Goal: Information Seeking & Learning: Learn about a topic

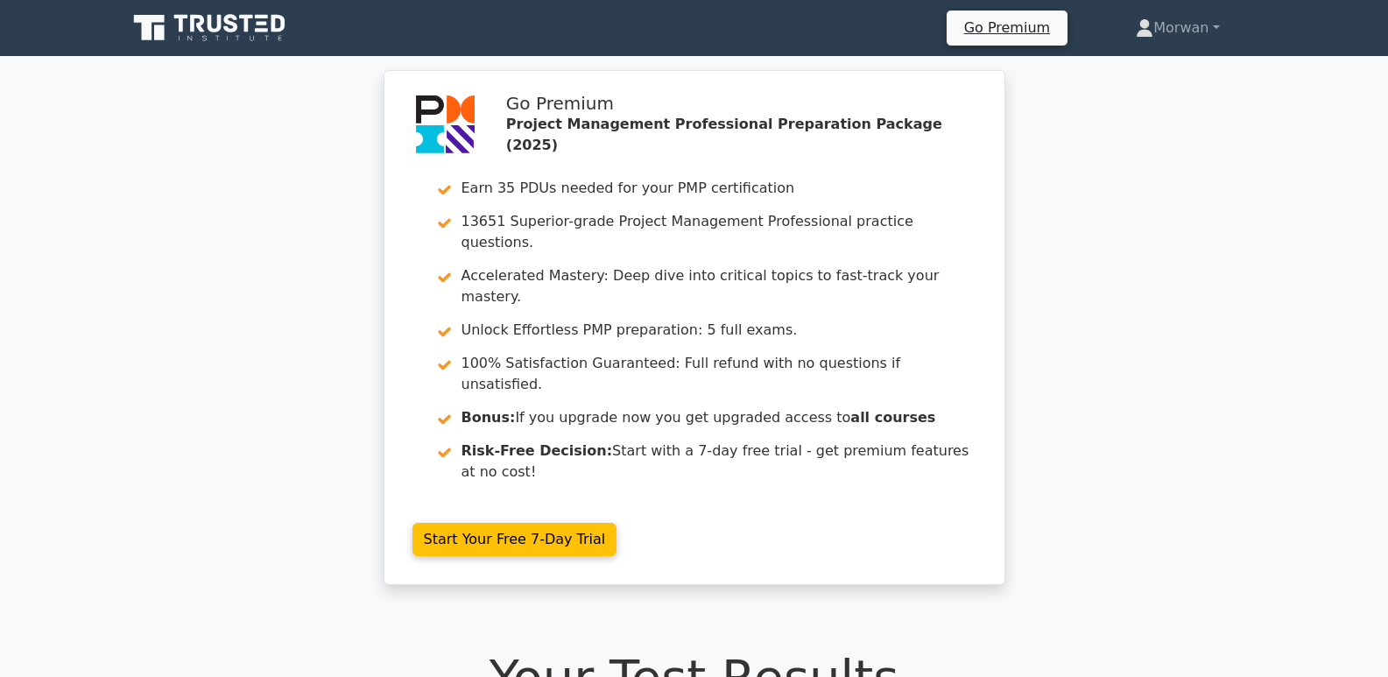
drag, startPoint x: 1292, startPoint y: 0, endPoint x: 292, endPoint y: 140, distance: 1010.2
click at [292, 140] on div "Go Premium Project Management Professional Preparation Package (2025) Earn 35 P…" at bounding box center [694, 338] width 1388 height 536
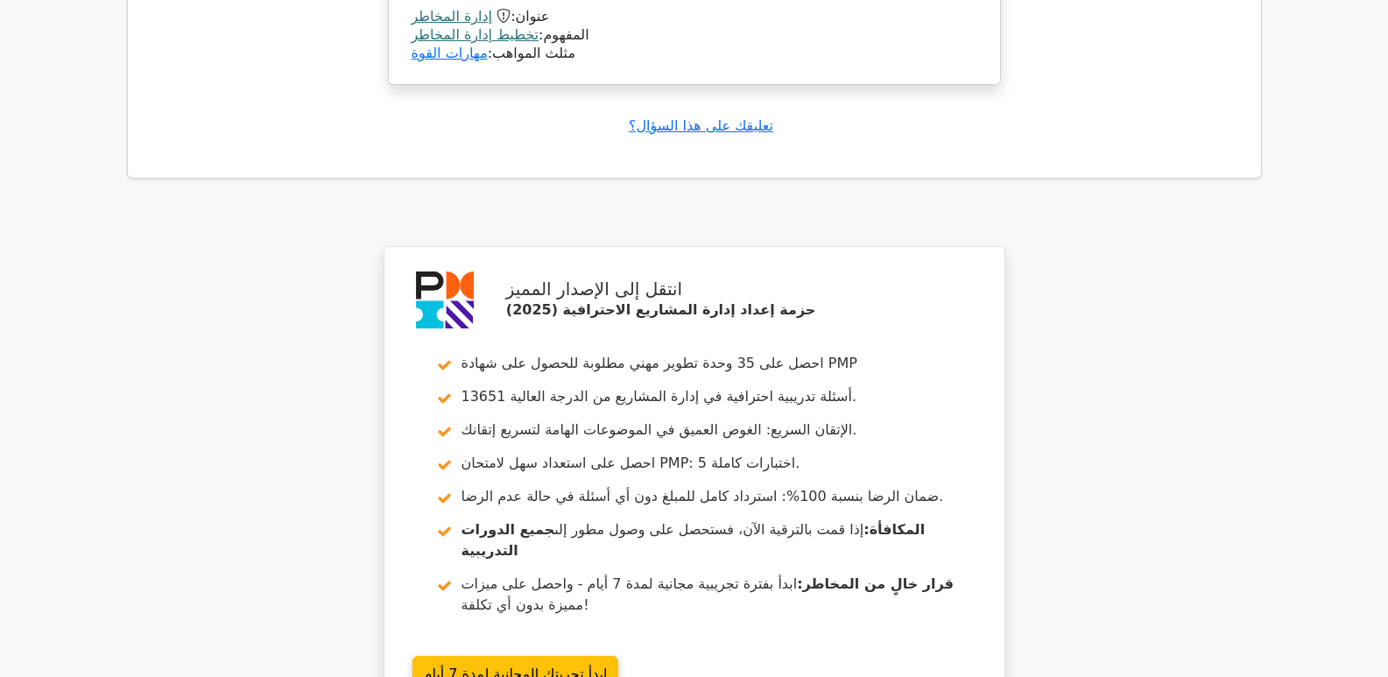
scroll to position [2029, 0]
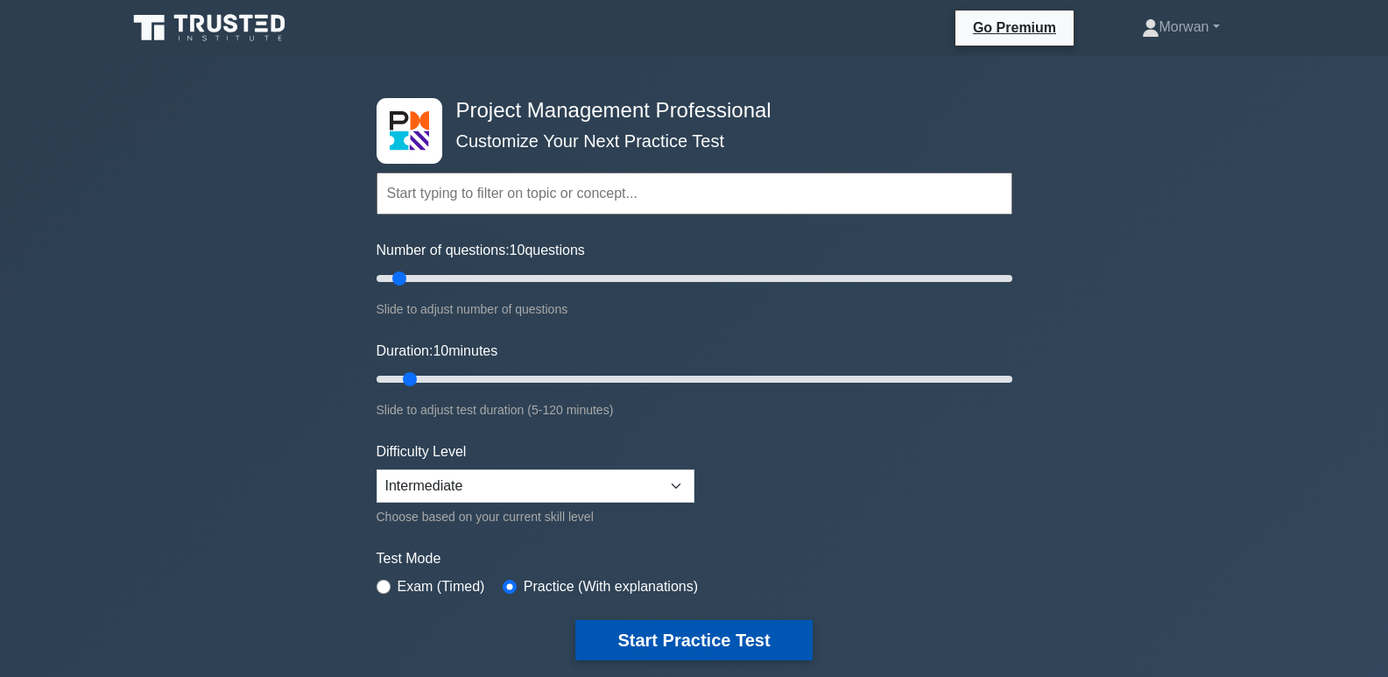
click at [645, 627] on button "Start Practice Test" at bounding box center [694, 640] width 237 height 40
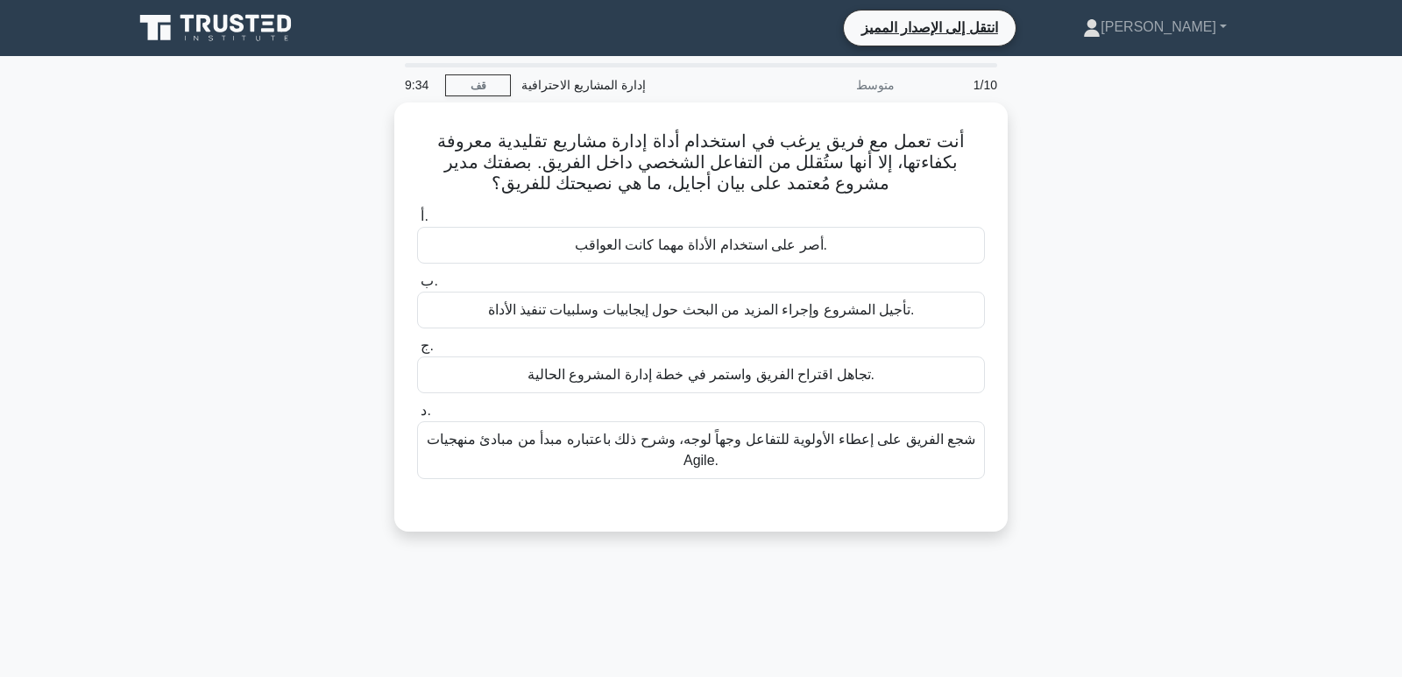
click at [1071, 324] on div "أنت تعمل مع فريق يرغب في استخدام أداة إدارة مشاريع تقليدية معروفة بكفاءتها، إلا…" at bounding box center [701, 327] width 1156 height 450
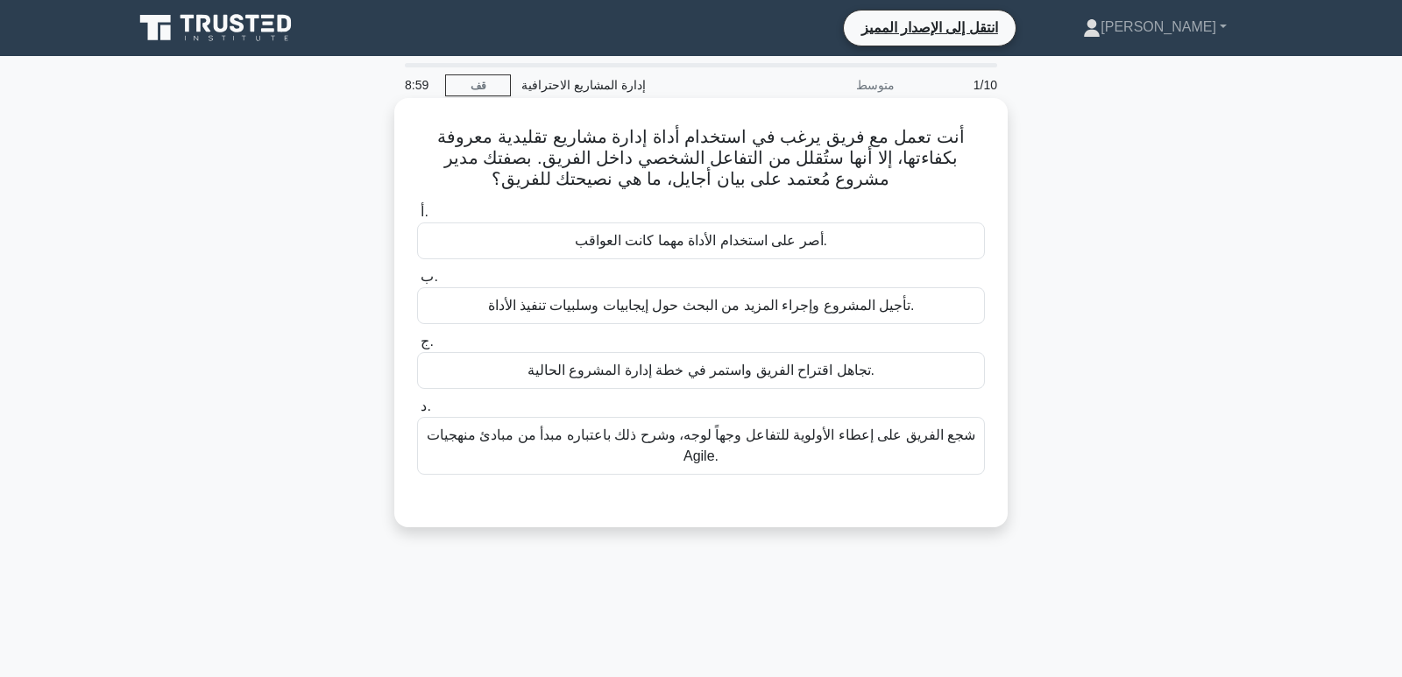
click at [626, 441] on font "شجع الفريق على إعطاء الأولوية للتفاعل وجهاً لوجه، وشرح ذلك باعتباره مبدأ من مبا…" at bounding box center [701, 446] width 552 height 42
click at [417, 413] on input "د. شجع الفريق على إعطاء الأولوية للتفاعل وجهاً لوجه، وشرح ذلك باعتباره مبدأ من …" at bounding box center [417, 406] width 0 height 11
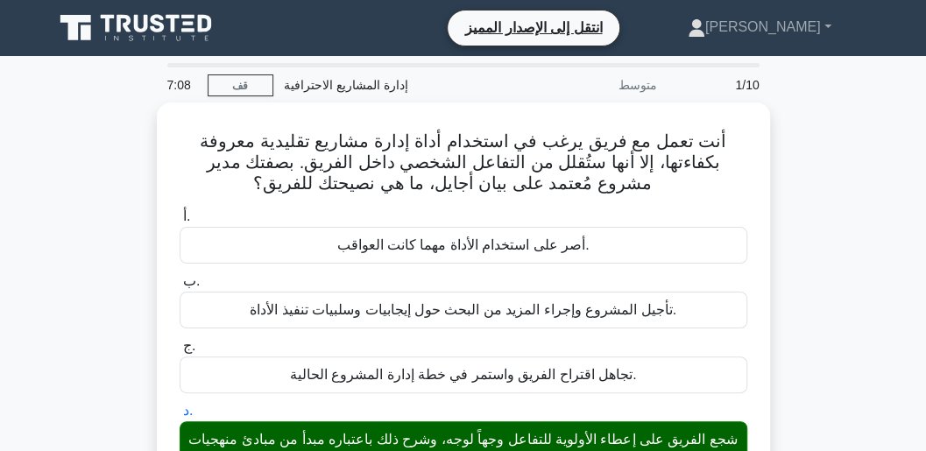
drag, startPoint x: 1401, startPoint y: 3, endPoint x: 129, endPoint y: 134, distance: 1278.7
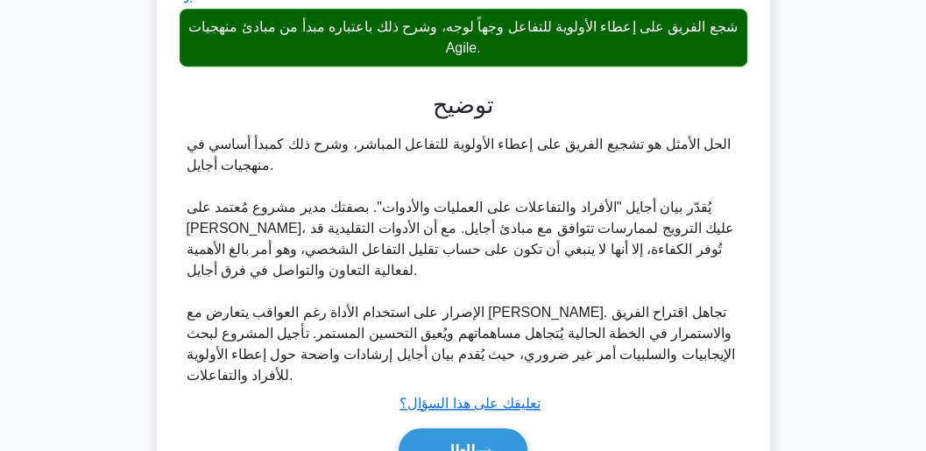
scroll to position [467, 0]
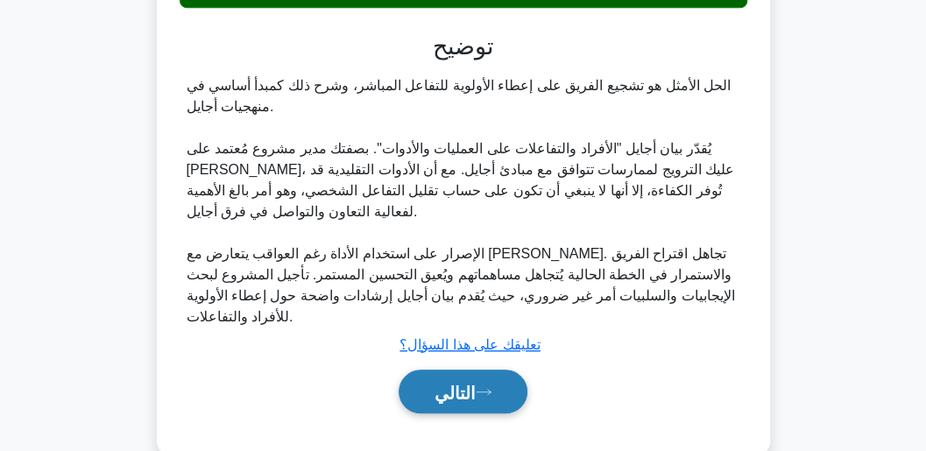
click at [480, 399] on button "التالي" at bounding box center [463, 392] width 129 height 45
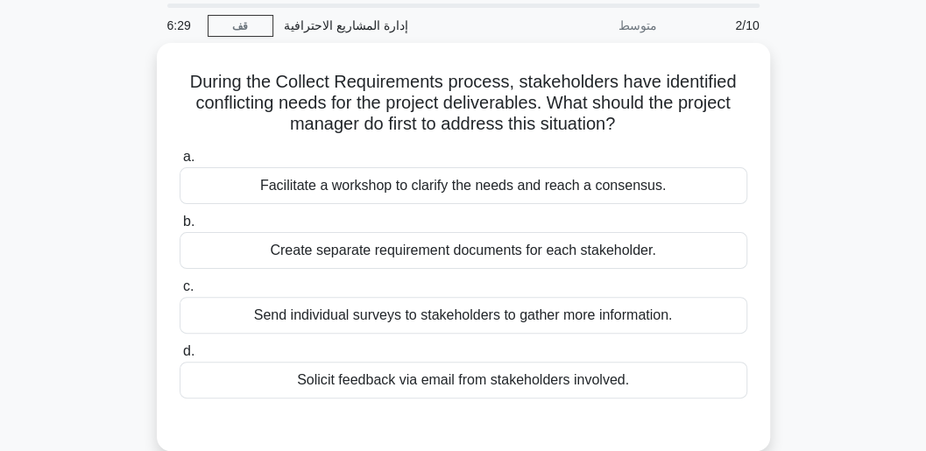
scroll to position [39, 0]
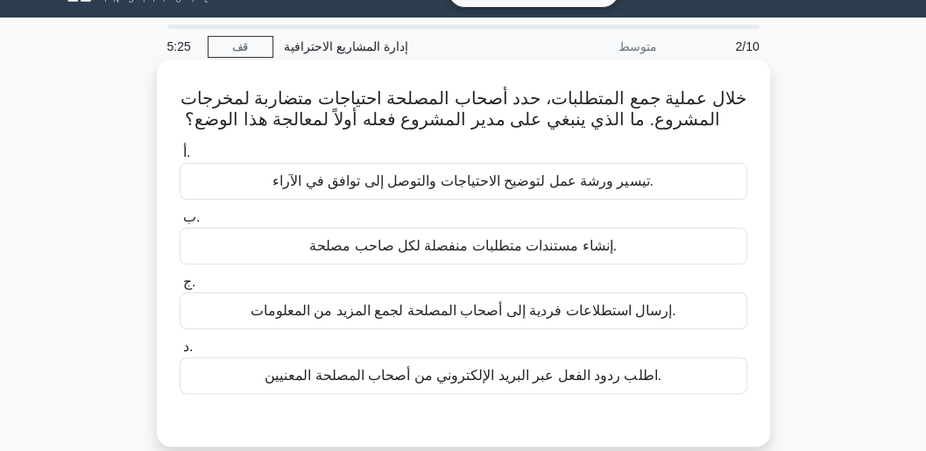
click at [494, 368] on font "اطلب ردود الفعل عبر البريد الإلكتروني من أصحاب المصلحة المعنيين." at bounding box center [463, 375] width 396 height 15
click at [180, 353] on input "د. اطلب ردود الفعل عبر البريد الإلكتروني من أصحاب المصلحة المعنيين." at bounding box center [180, 347] width 0 height 11
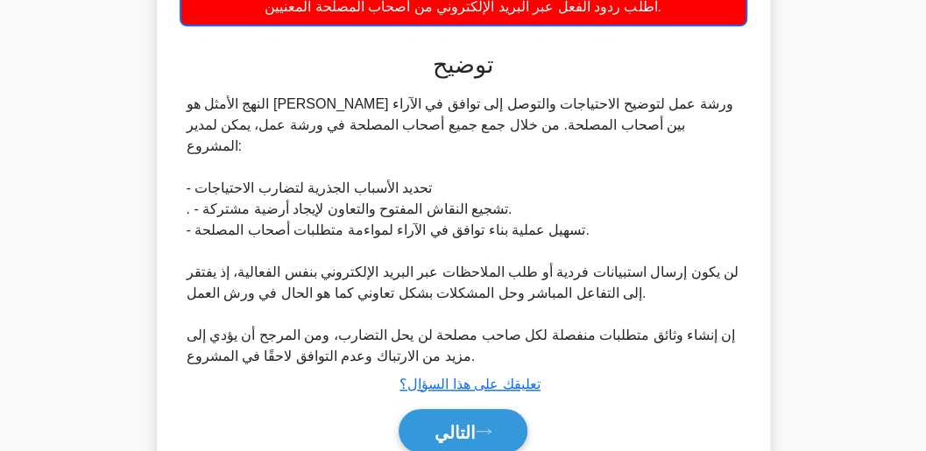
scroll to position [434, 0]
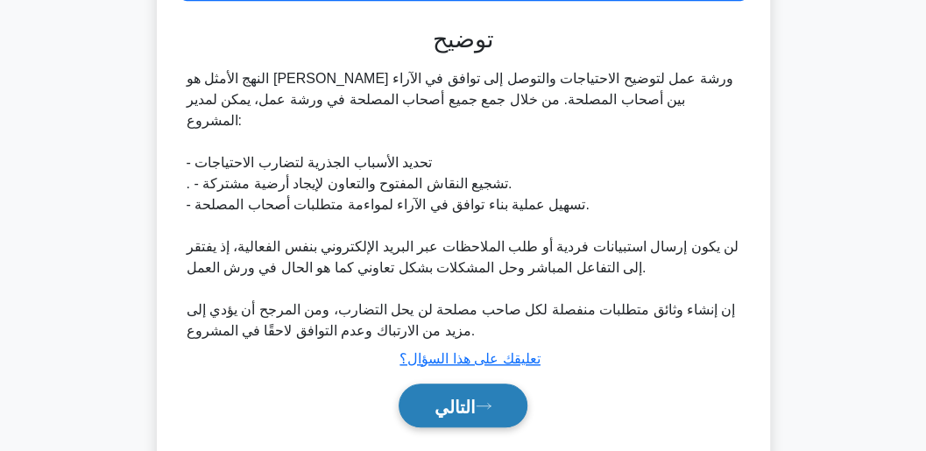
click at [476, 397] on font "التالي" at bounding box center [454, 406] width 41 height 19
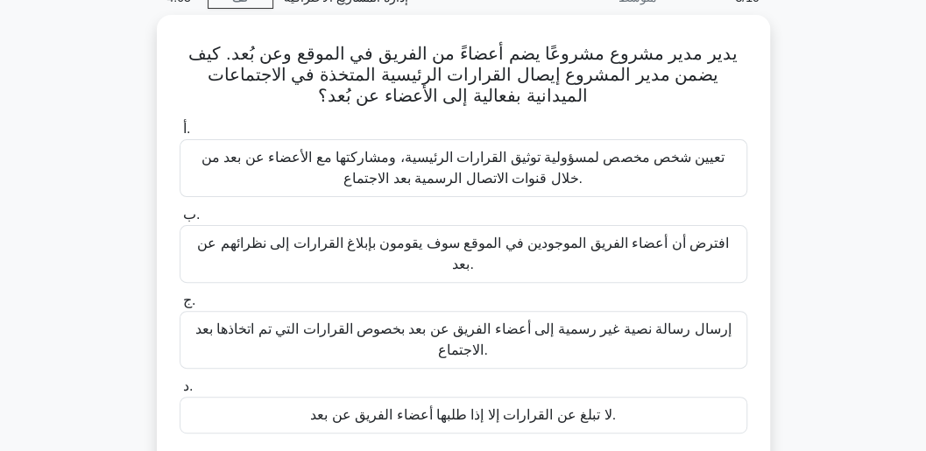
scroll to position [102, 0]
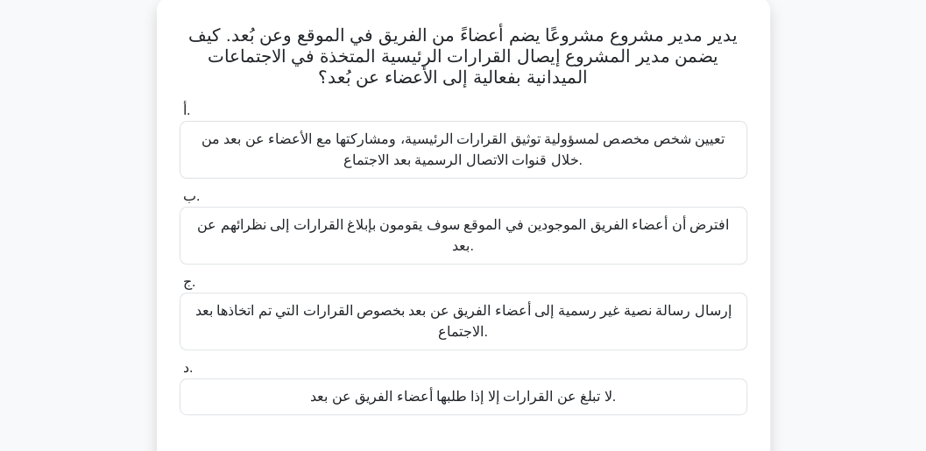
click at [575, 146] on font "تعيين شخص مخصص لمسؤولية توثيق القرارات الرئيسية، ومشاركتها مع الأعضاء عن بعد من…" at bounding box center [463, 150] width 552 height 42
click at [180, 117] on input "أ. تعيين شخص مخصص لمسؤولية توثيق القرارات الرئيسية، ومشاركتها مع الأعضاء عن بعد…" at bounding box center [180, 110] width 0 height 11
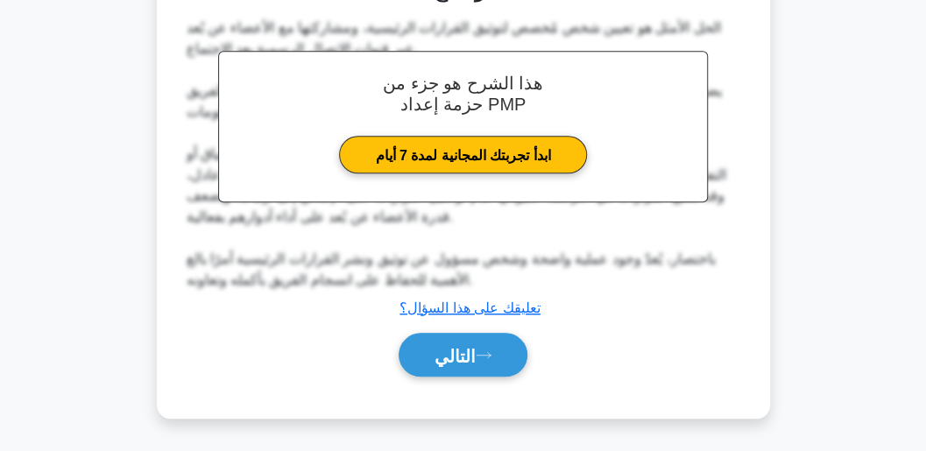
scroll to position [668, 0]
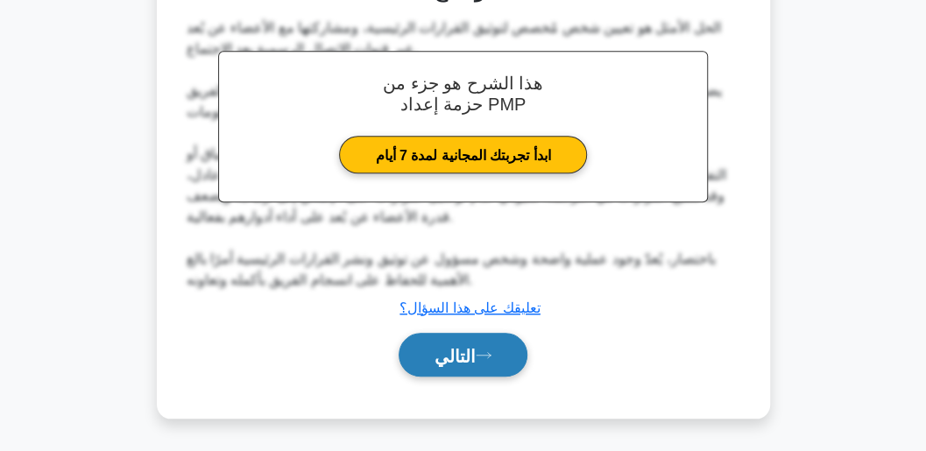
click at [470, 378] on button "التالي" at bounding box center [463, 355] width 129 height 45
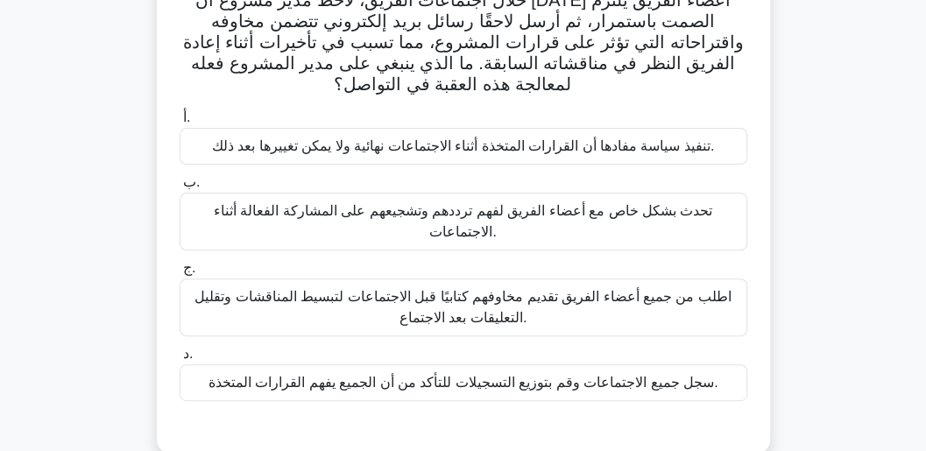
scroll to position [144, 0]
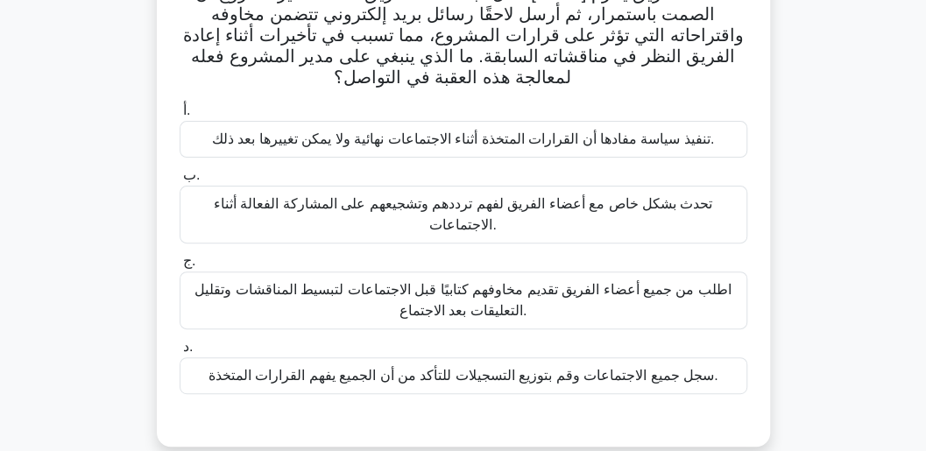
click at [537, 213] on font "تحدث بشكل خاص مع أعضاء الفريق لفهم ترددهم وتشجيعهم على المشاركة الفعالة أثناء ا…" at bounding box center [463, 215] width 552 height 42
click at [180, 181] on input "ب. تحدث بشكل خاص مع أعضاء الفريق لفهم ترددهم وتشجيعهم على المشاركة الفعالة أثنا…" at bounding box center [180, 175] width 0 height 11
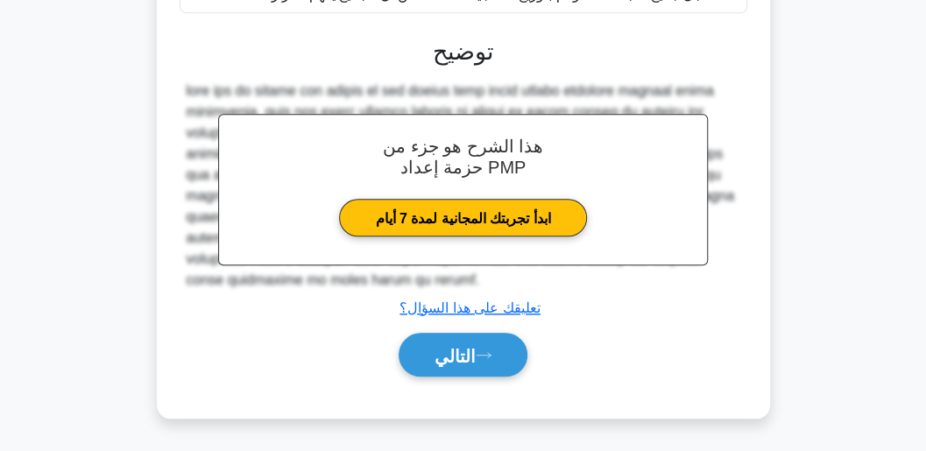
scroll to position [646, 0]
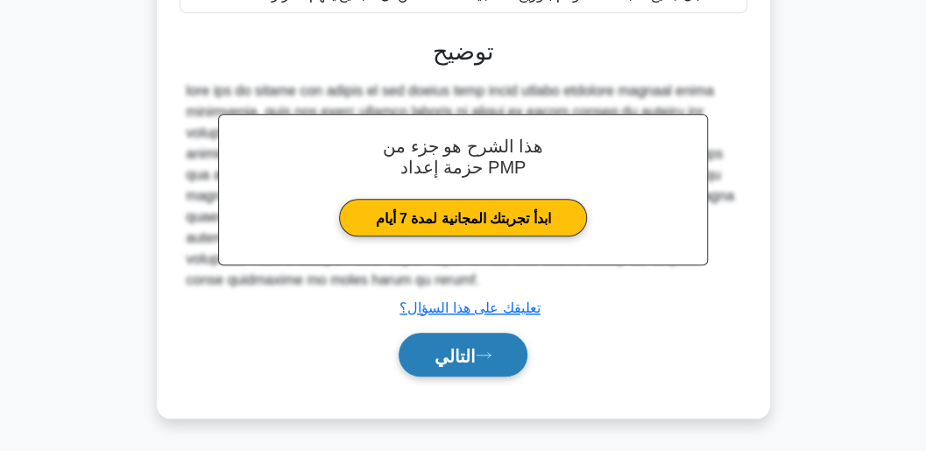
click at [475, 365] on font "التالي" at bounding box center [454, 355] width 41 height 19
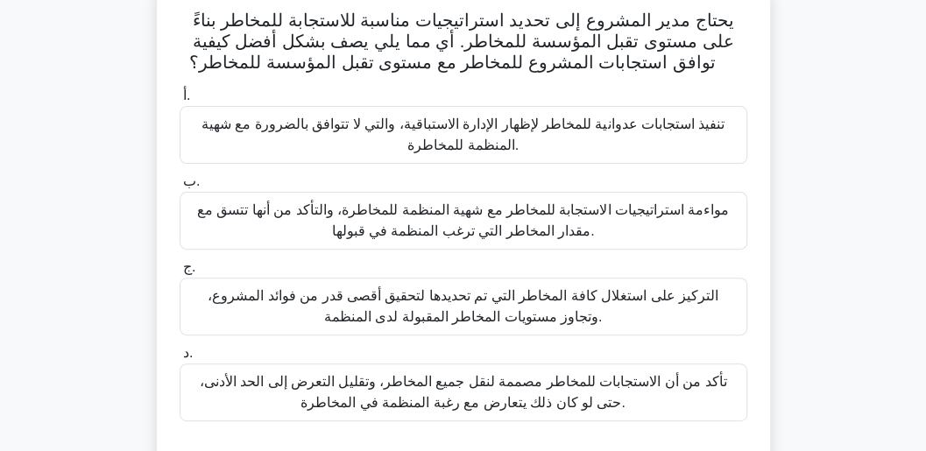
scroll to position [144, 0]
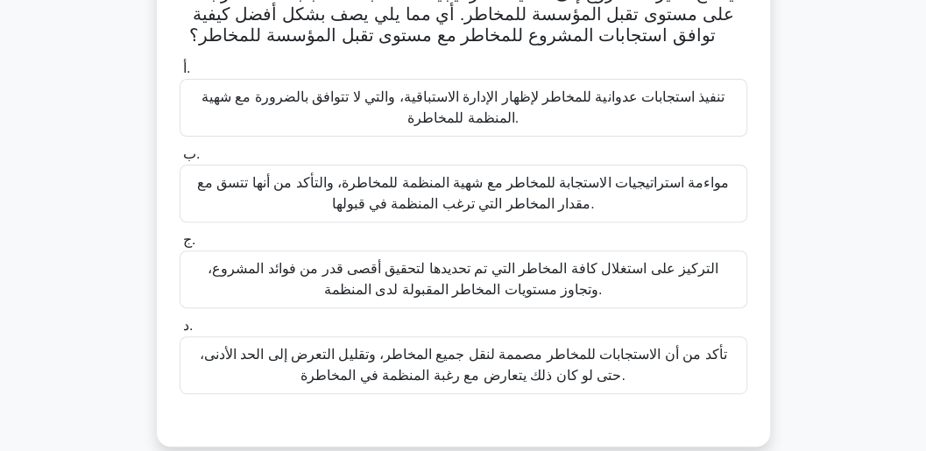
click at [476, 187] on font "مواءمة استراتيجيات الاستجابة للمخاطر مع شهية المنظمة للمخاطرة، والتأكد من أنها …" at bounding box center [463, 194] width 552 height 42
click at [180, 160] on input "ب. مواءمة استراتيجيات الاستجابة للمخاطر مع شهية المنظمة للمخاطرة، والتأكد من أن…" at bounding box center [180, 154] width 0 height 11
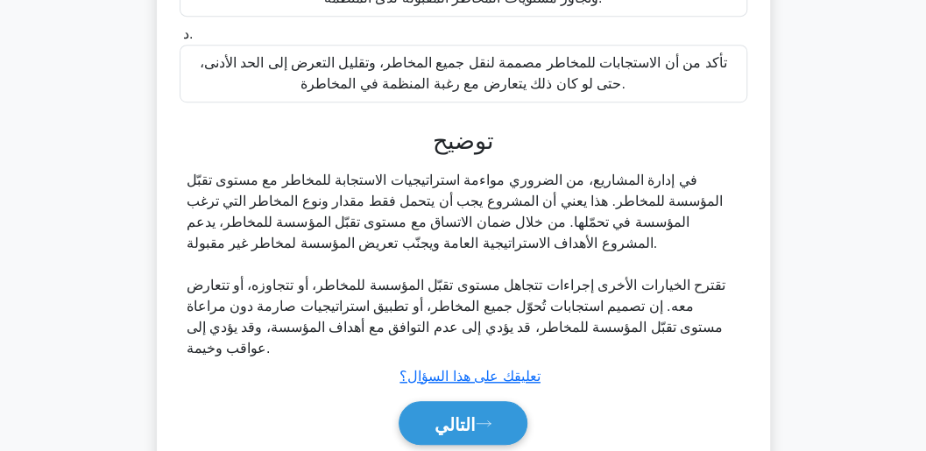
scroll to position [455, 0]
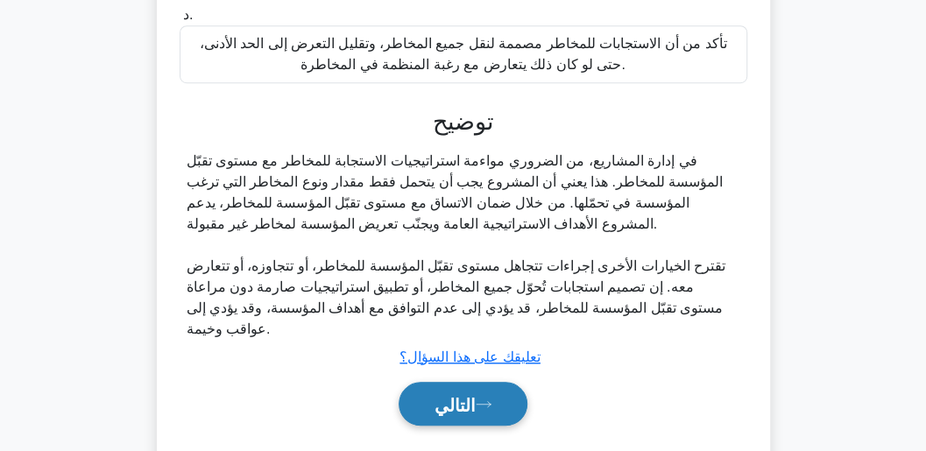
click at [459, 395] on font "التالي" at bounding box center [454, 404] width 41 height 19
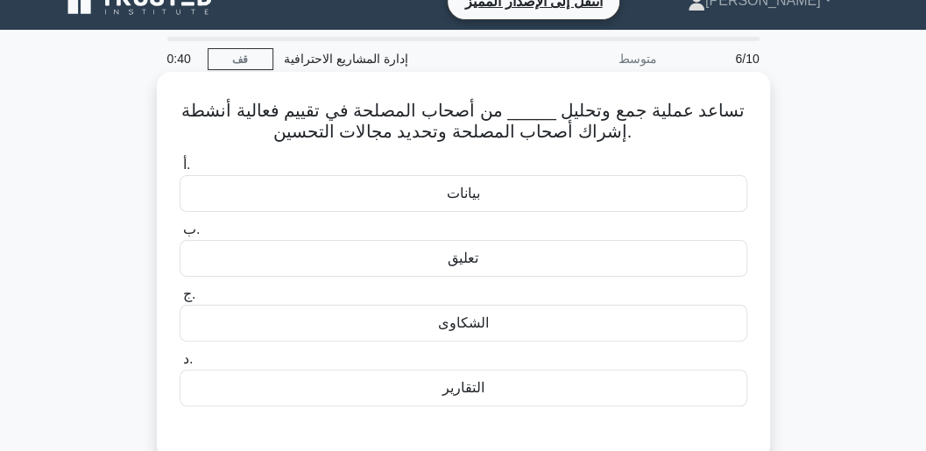
scroll to position [39, 0]
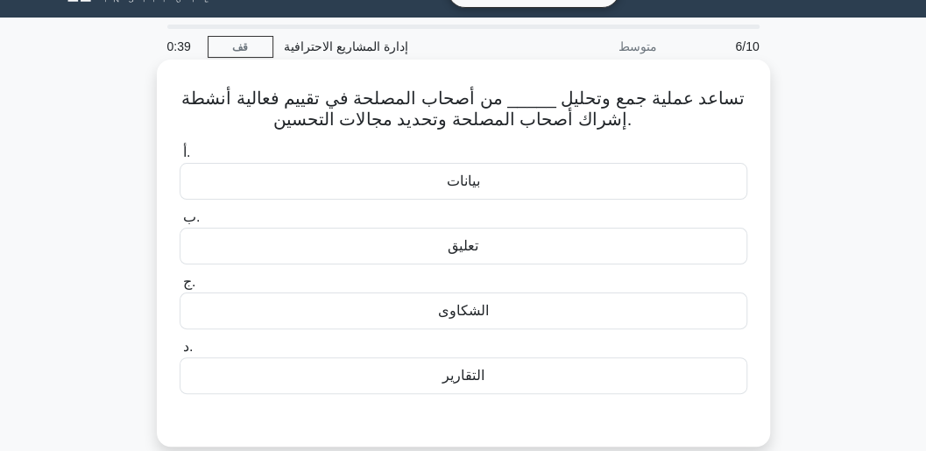
click at [500, 176] on div "بيانات" at bounding box center [464, 181] width 568 height 37
click at [180, 159] on input "أ. بيانات" at bounding box center [180, 152] width 0 height 11
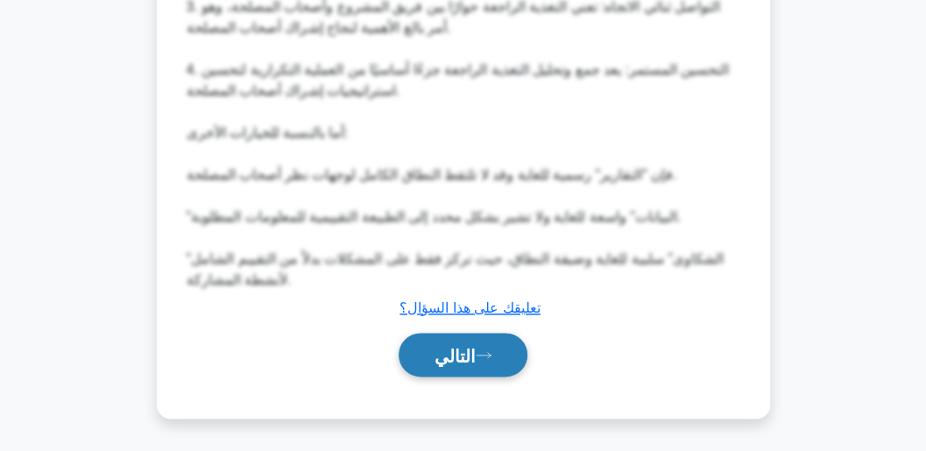
click at [476, 363] on font "التالي" at bounding box center [454, 354] width 41 height 19
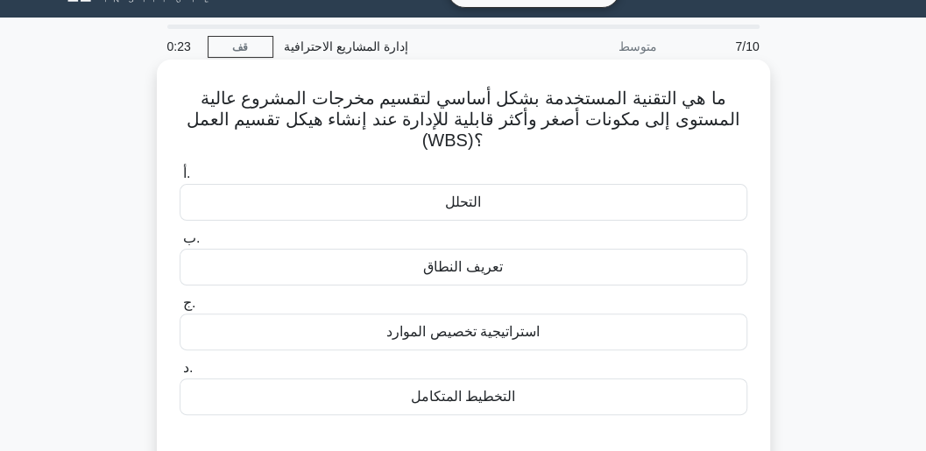
click at [504, 249] on div "تعريف النطاق" at bounding box center [464, 267] width 568 height 37
click at [180, 243] on input "ب. تعريف النطاق" at bounding box center [180, 238] width 0 height 11
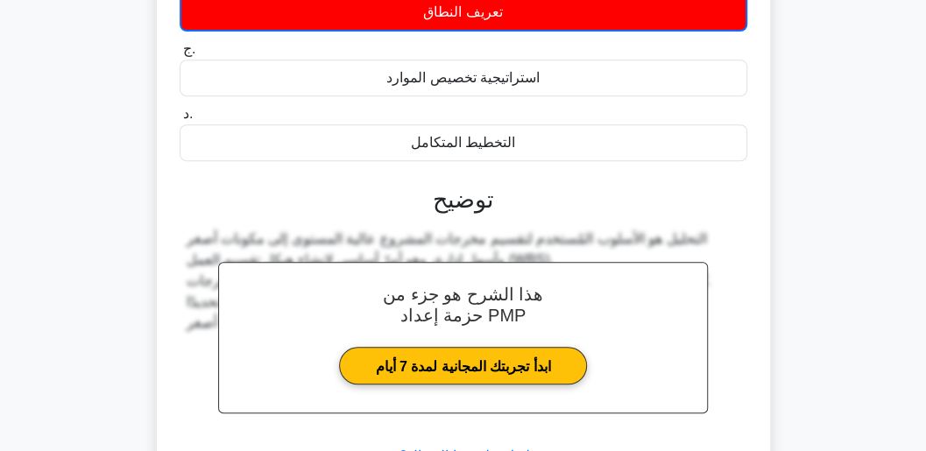
scroll to position [389, 0]
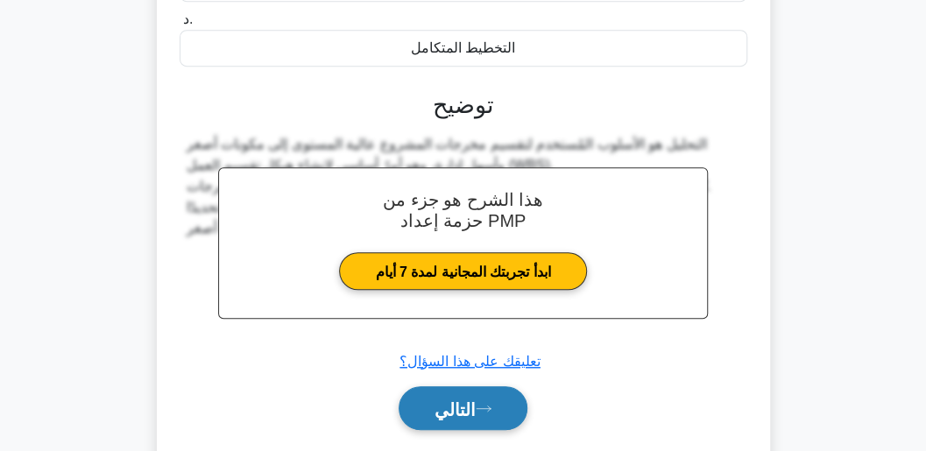
click at [478, 431] on button "التالي" at bounding box center [463, 408] width 129 height 45
click at [464, 419] on font "التالي" at bounding box center [454, 408] width 41 height 19
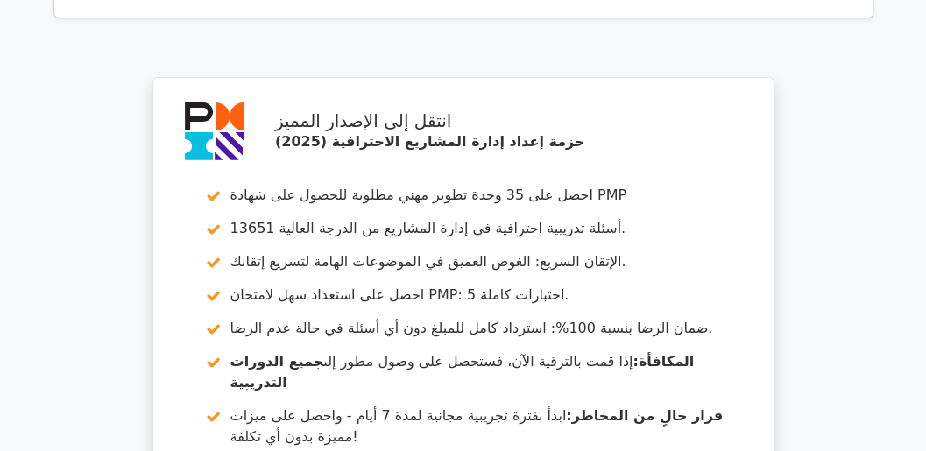
scroll to position [2680, 0]
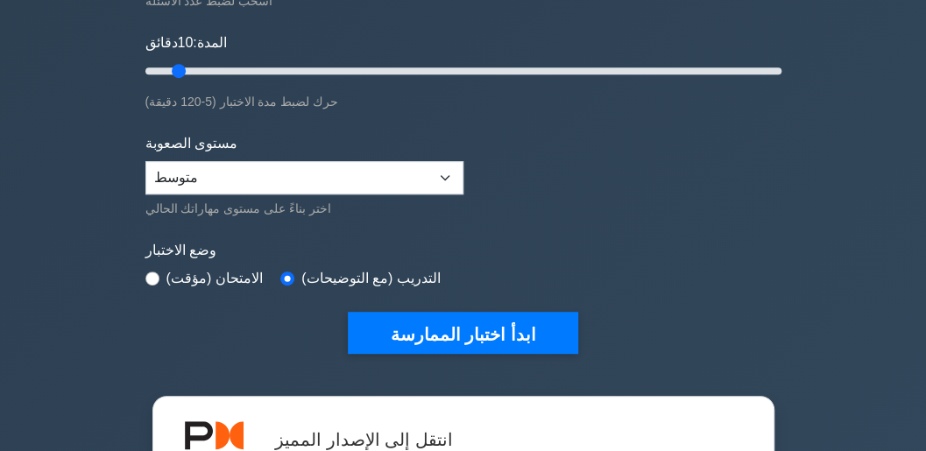
scroll to position [408, 0]
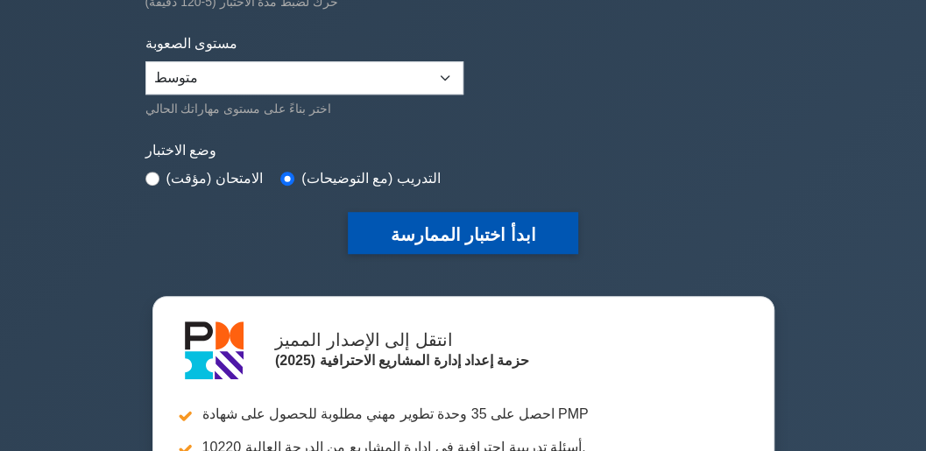
click at [436, 224] on font "ابدأ اختبار الممارسة" at bounding box center [462, 233] width 145 height 19
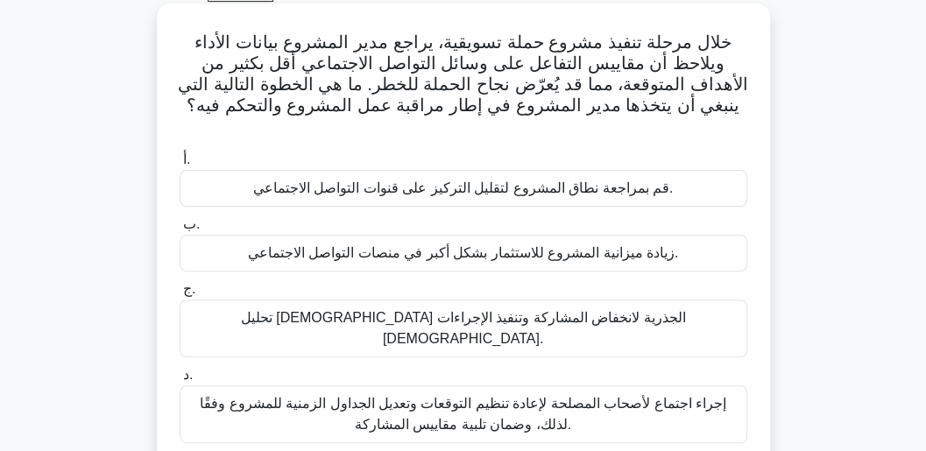
scroll to position [102, 0]
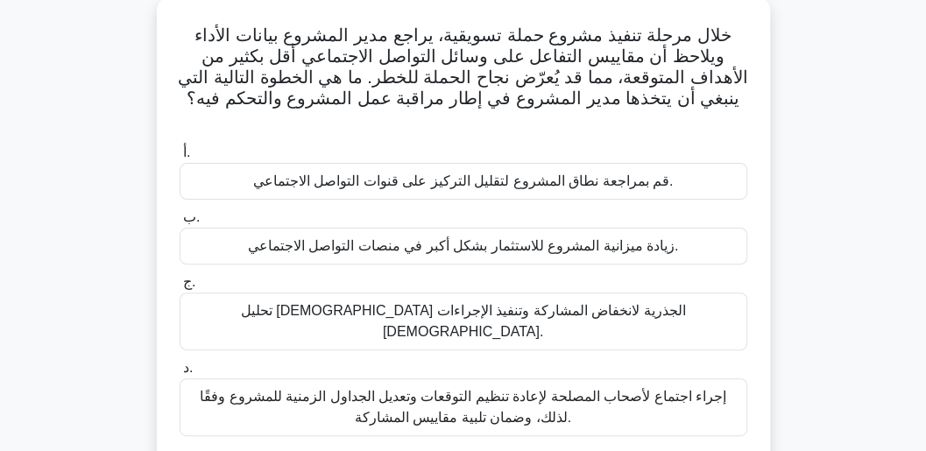
click at [512, 303] on font "تحليل [DEMOGRAPHIC_DATA] الجذرية لانخفاض المشاركة وتنفيذ الإجراءات [DEMOGRAPHIC…" at bounding box center [463, 321] width 445 height 36
click at [180, 281] on input "ج. تحليل الأسباب الجذرية لانخفاض المشاركة وتنفيذ الإجراءات التصحيحية." at bounding box center [180, 282] width 0 height 11
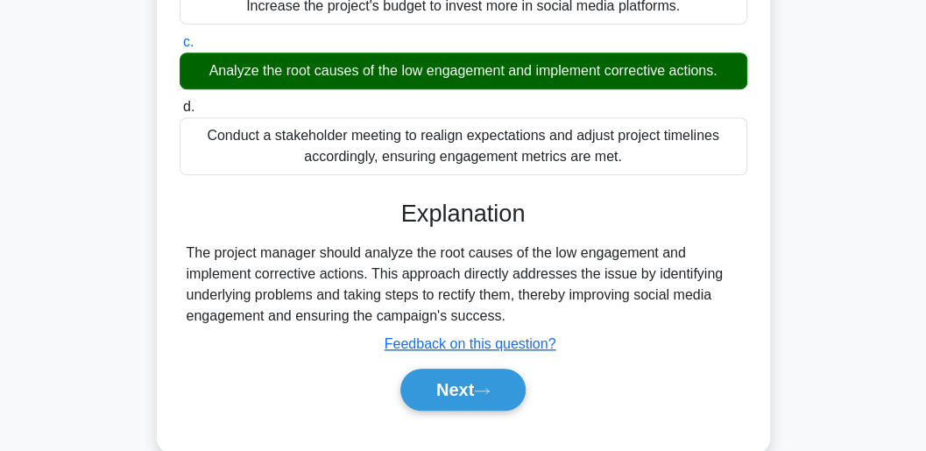
scroll to position [367, 0]
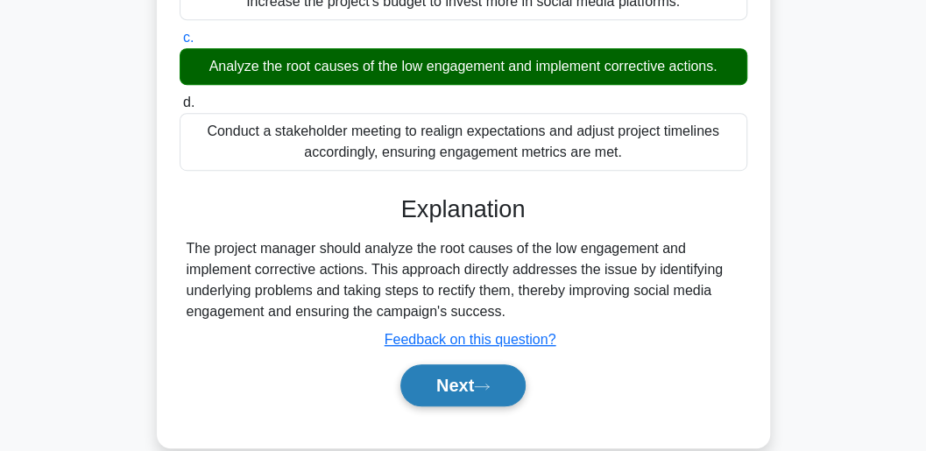
click at [489, 373] on button "Next" at bounding box center [462, 385] width 125 height 42
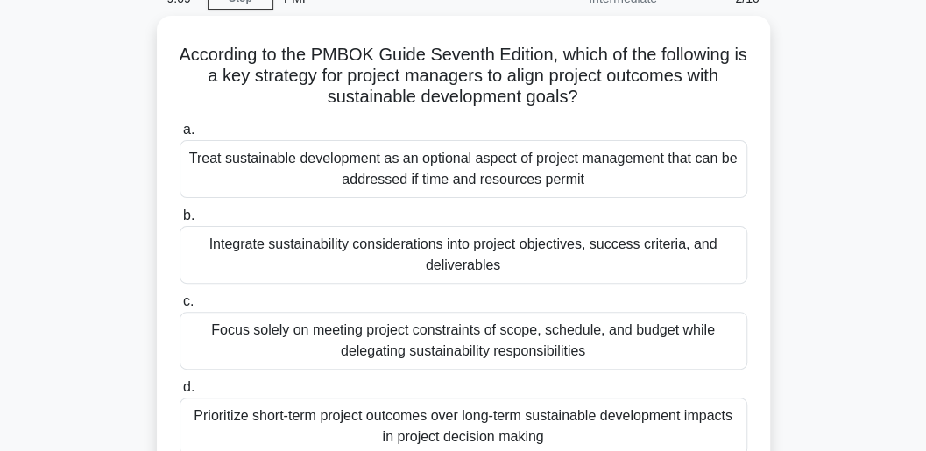
scroll to position [0, 0]
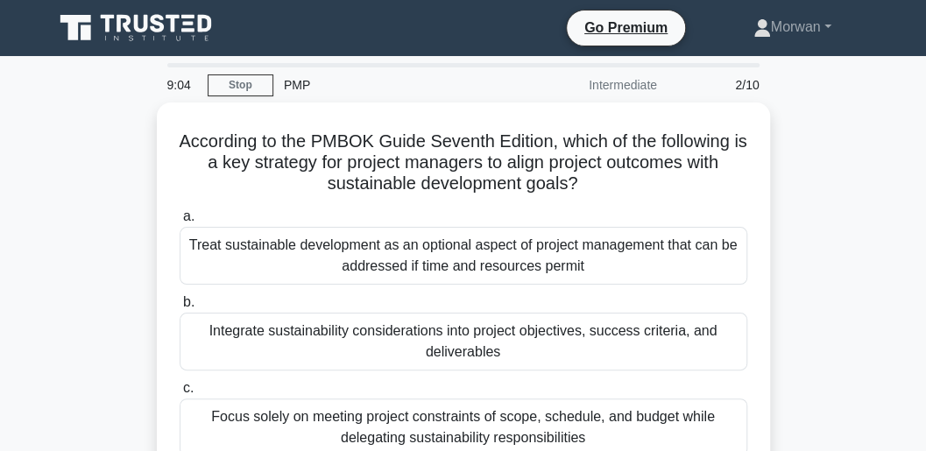
click at [808, 110] on div "According to the PMBOK Guide Seventh Edition, which of the following is a key s…" at bounding box center [463, 358] width 841 height 513
click at [257, 75] on link "Stop" at bounding box center [241, 85] width 66 height 22
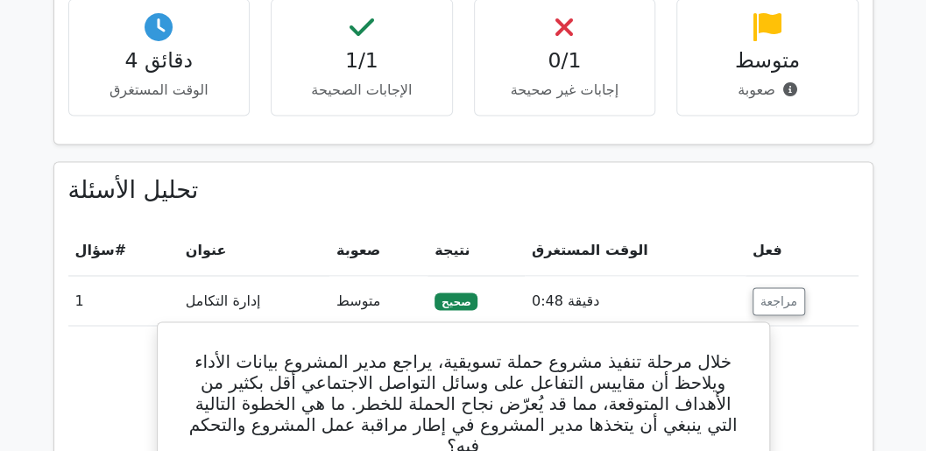
scroll to position [1226, 0]
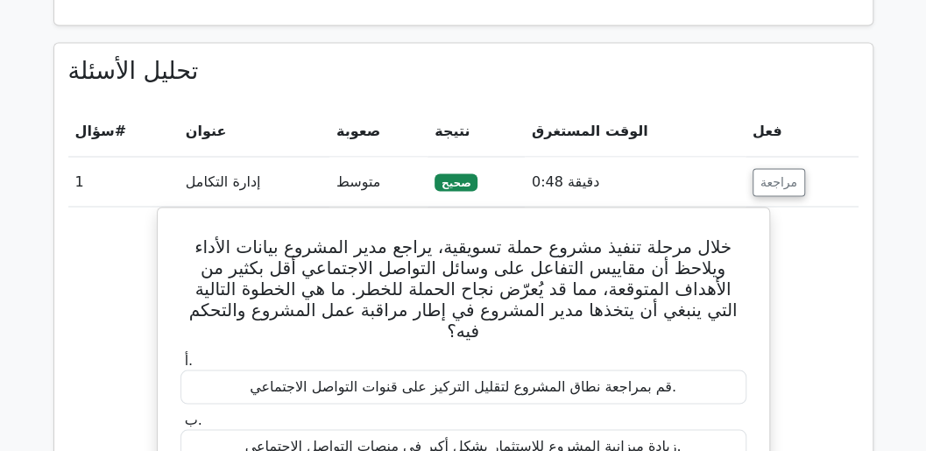
drag, startPoint x: 818, startPoint y: 5, endPoint x: 154, endPoint y: 78, distance: 668.0
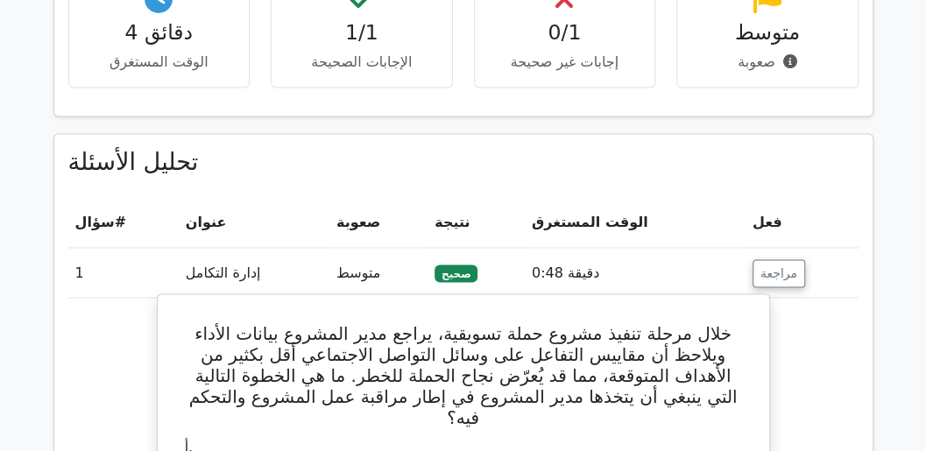
scroll to position [1018, 0]
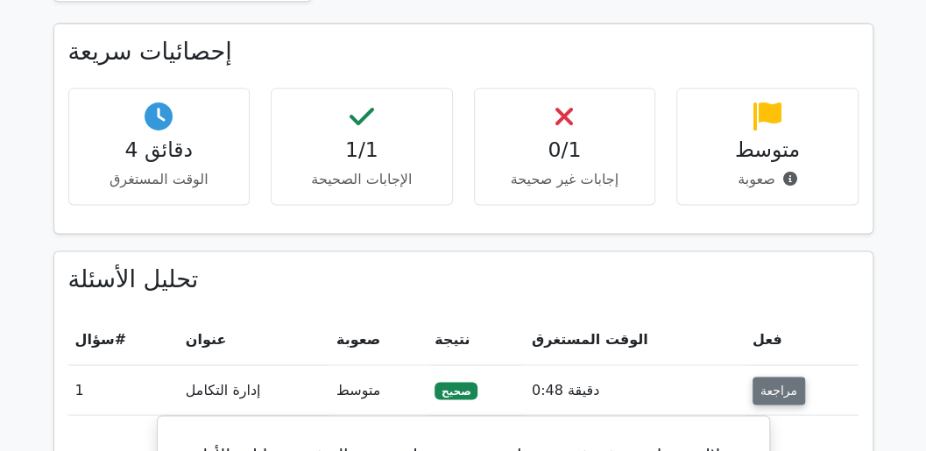
click at [769, 384] on font "مراجعة" at bounding box center [778, 391] width 37 height 14
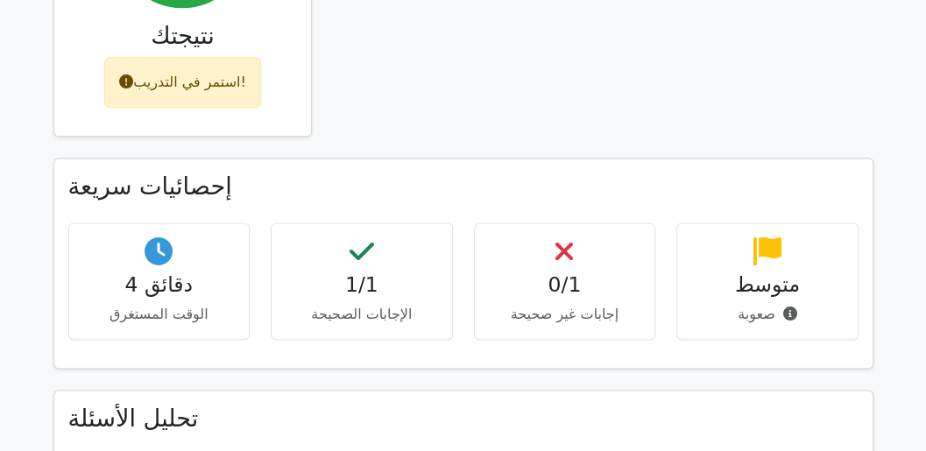
scroll to position [972, 0]
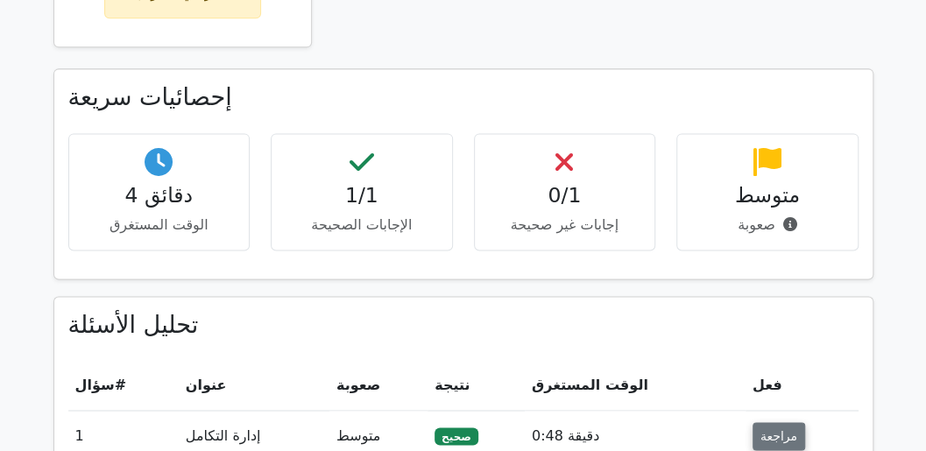
click at [771, 429] on font "مراجعة" at bounding box center [778, 436] width 37 height 14
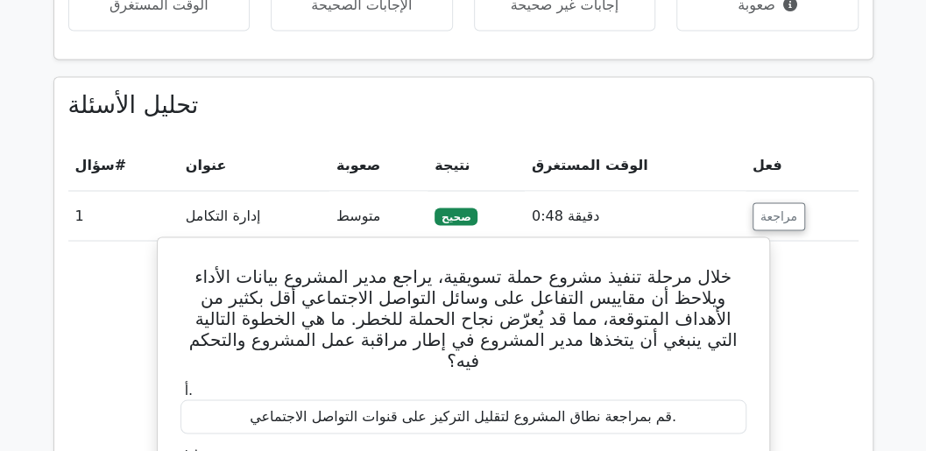
scroll to position [1206, 0]
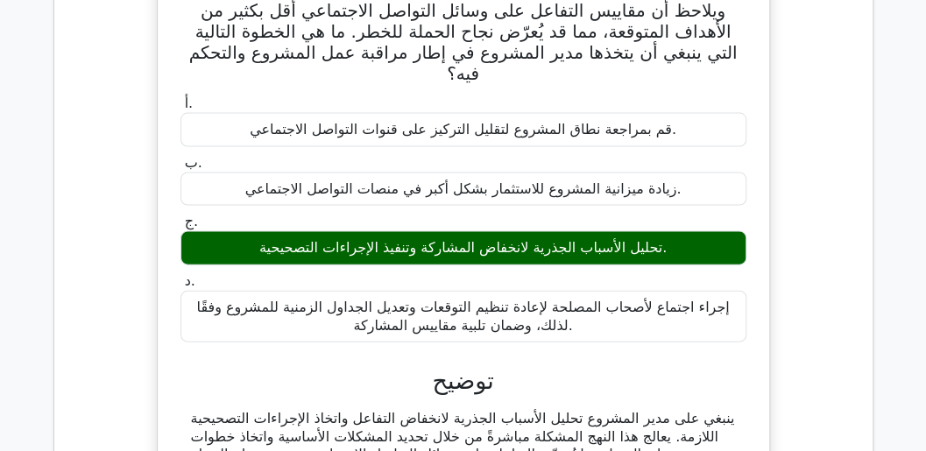
scroll to position [1498, 0]
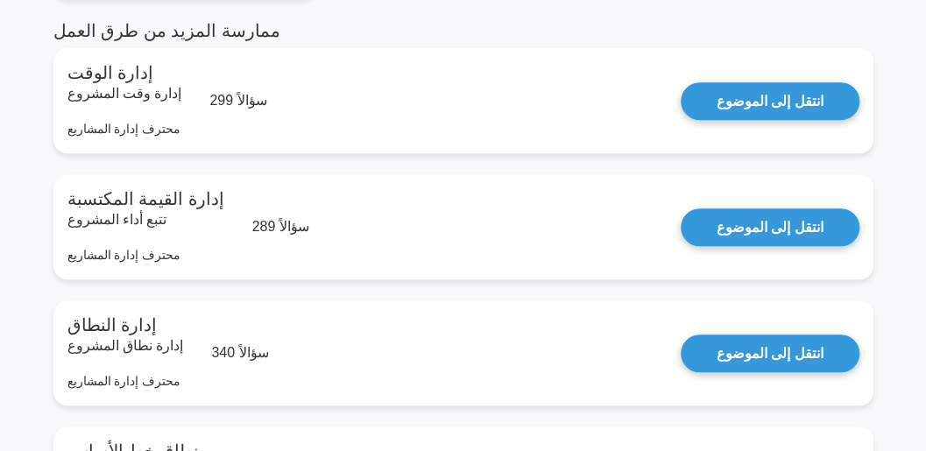
scroll to position [292, 0]
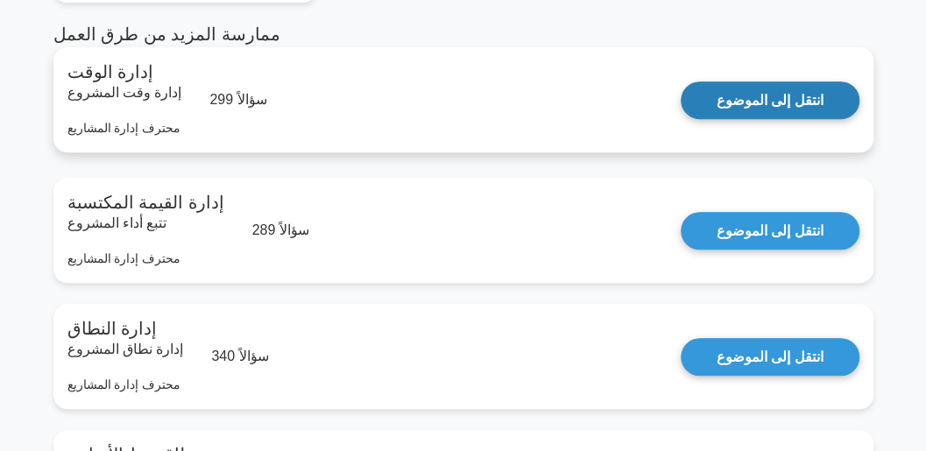
click at [681, 119] on link "انتقل إلى الموضوع" at bounding box center [770, 100] width 179 height 38
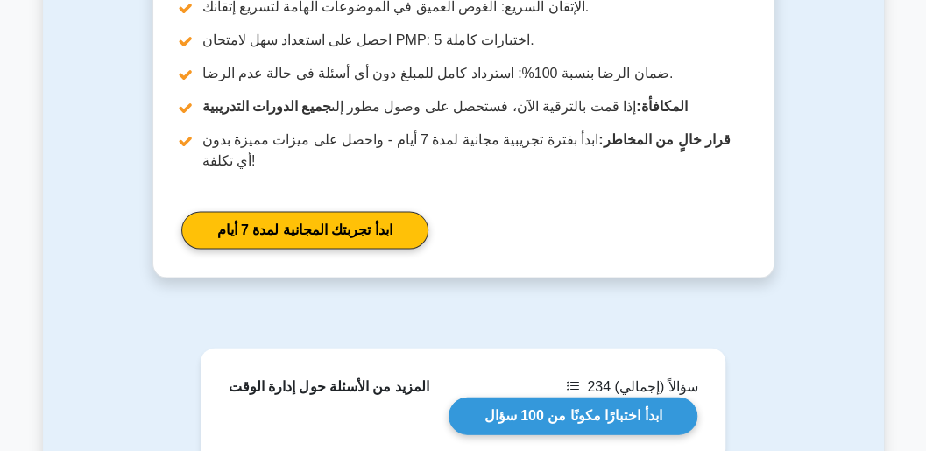
scroll to position [1402, 0]
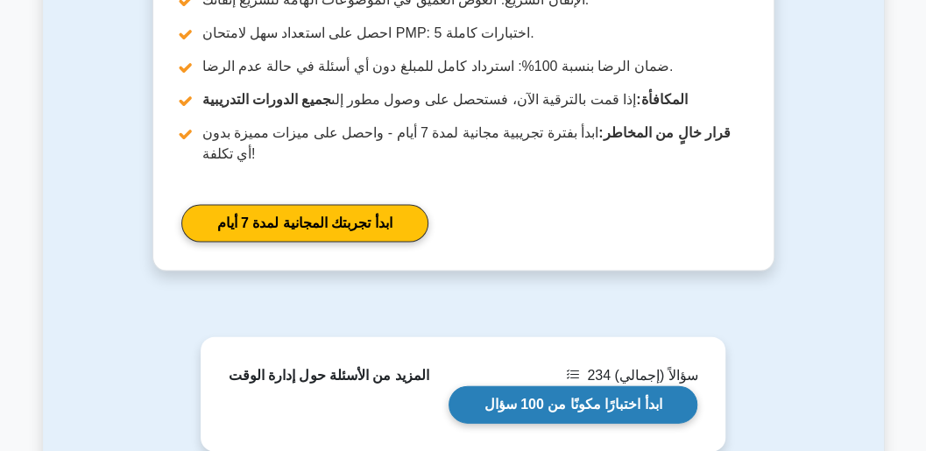
click at [597, 386] on link "ابدأ اختبارًا مكونًا من 100 سؤال" at bounding box center [574, 405] width 250 height 38
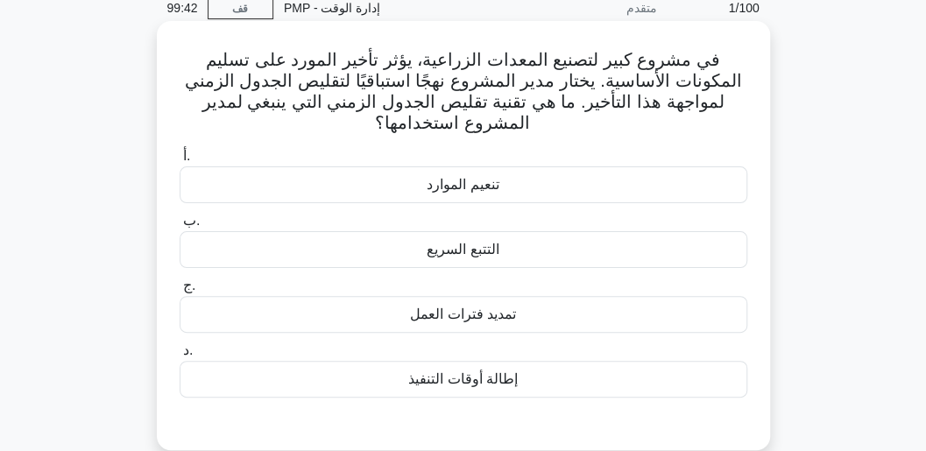
scroll to position [117, 0]
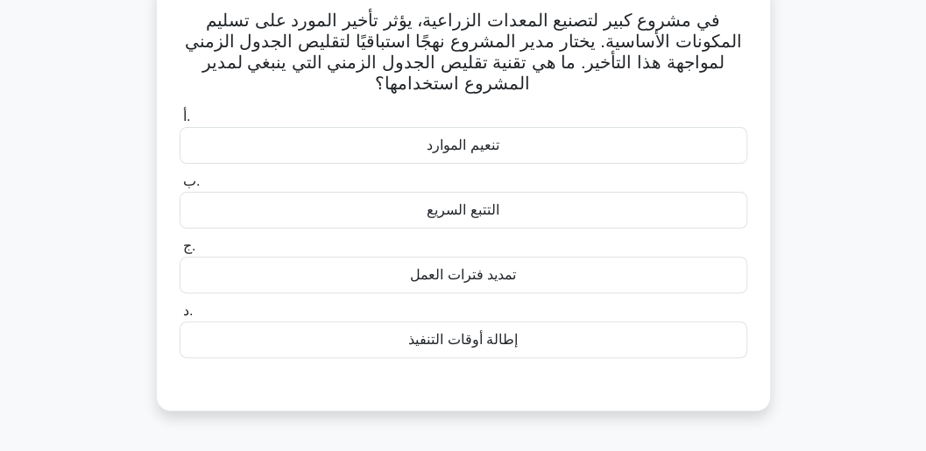
click at [485, 205] on font "التتبع السريع" at bounding box center [463, 209] width 72 height 15
click at [180, 187] on input "ب. التتبع السريع" at bounding box center [180, 181] width 0 height 11
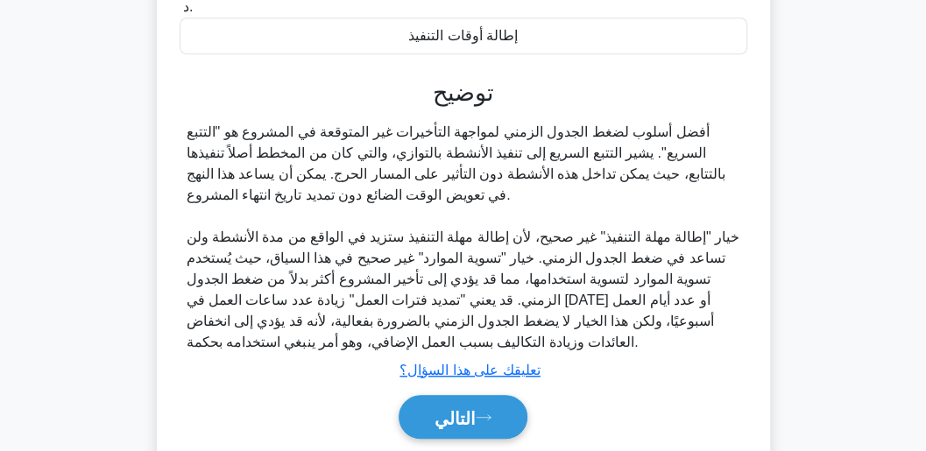
scroll to position [467, 0]
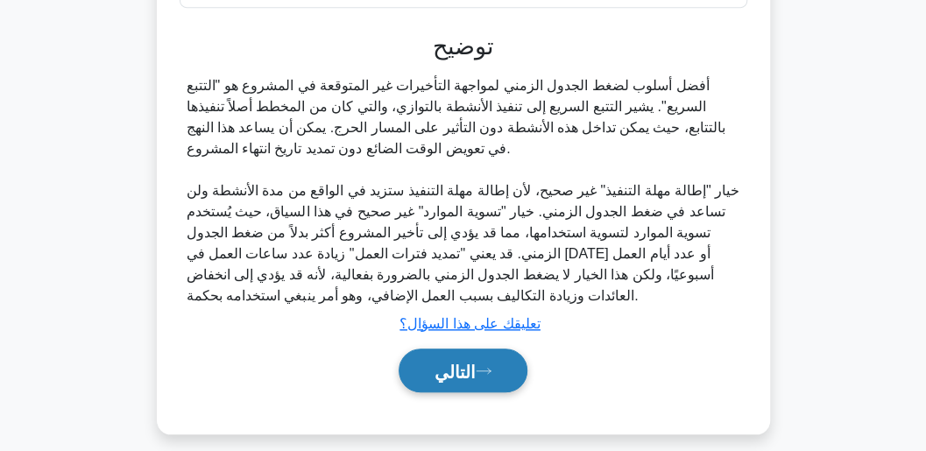
click at [499, 370] on button "التالي" at bounding box center [463, 371] width 129 height 45
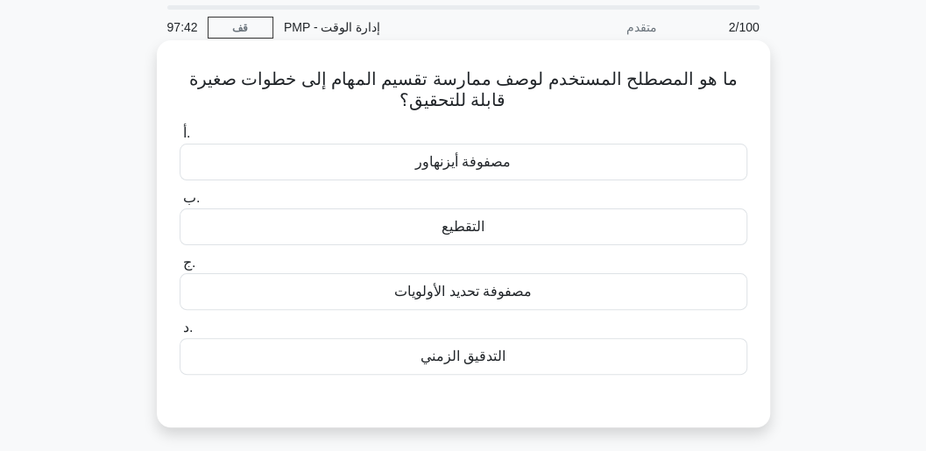
scroll to position [117, 0]
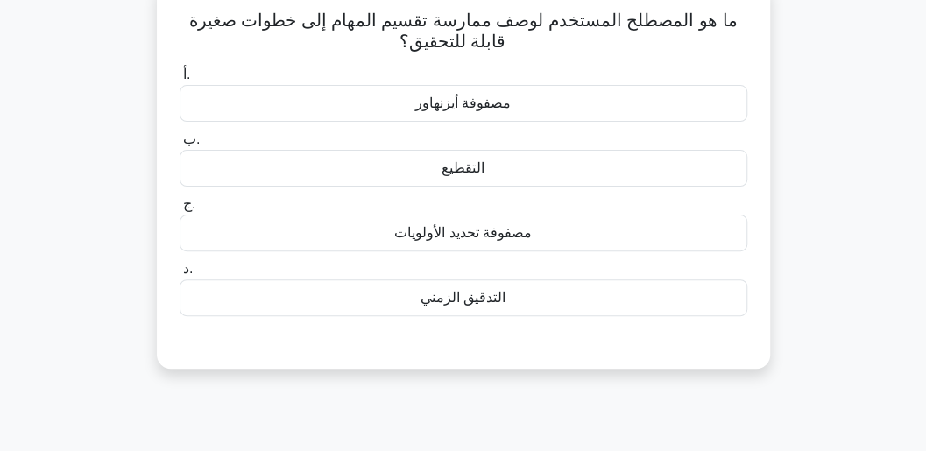
click at [499, 166] on div "التقطيع" at bounding box center [464, 168] width 568 height 37
click at [180, 145] on input "ب. التقطيع" at bounding box center [180, 139] width 0 height 11
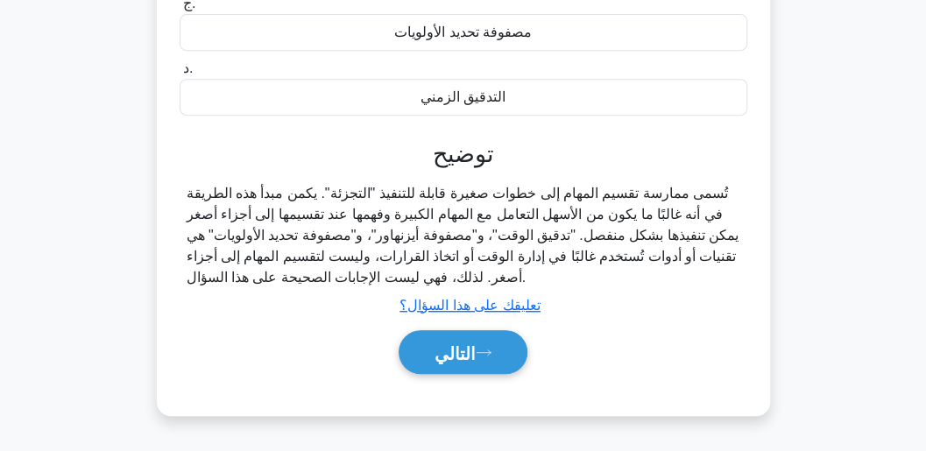
scroll to position [350, 0]
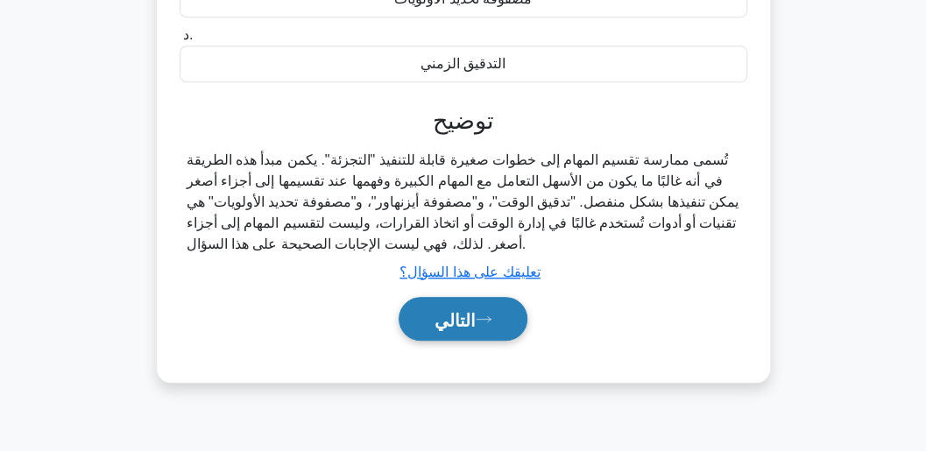
click at [445, 325] on font "التالي" at bounding box center [454, 319] width 41 height 19
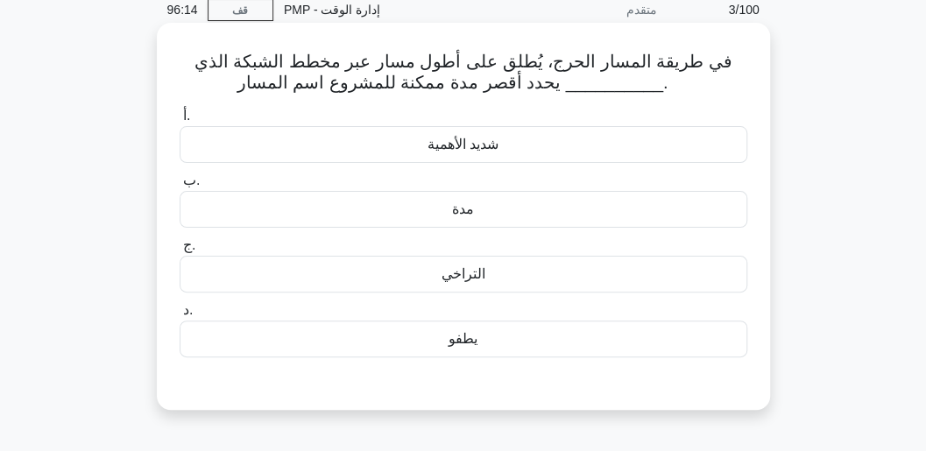
scroll to position [58, 0]
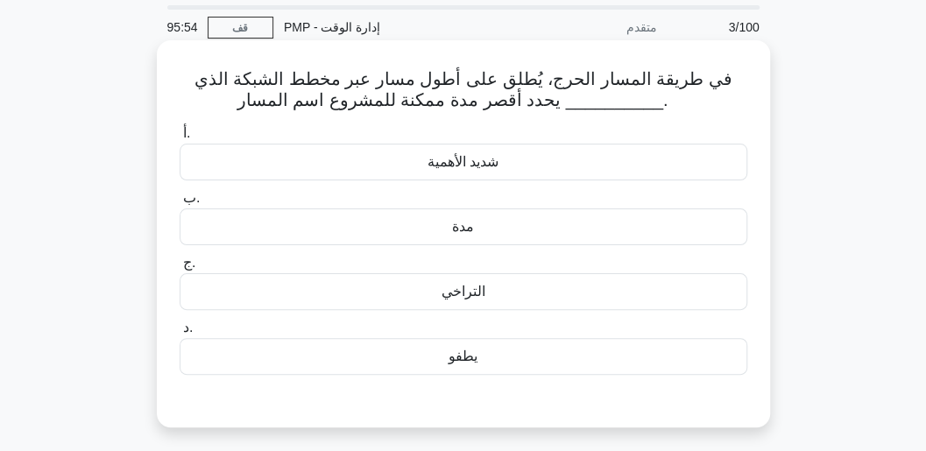
click at [490, 230] on div "مدة" at bounding box center [464, 226] width 568 height 37
click at [180, 204] on input "ب. مدة" at bounding box center [180, 198] width 0 height 11
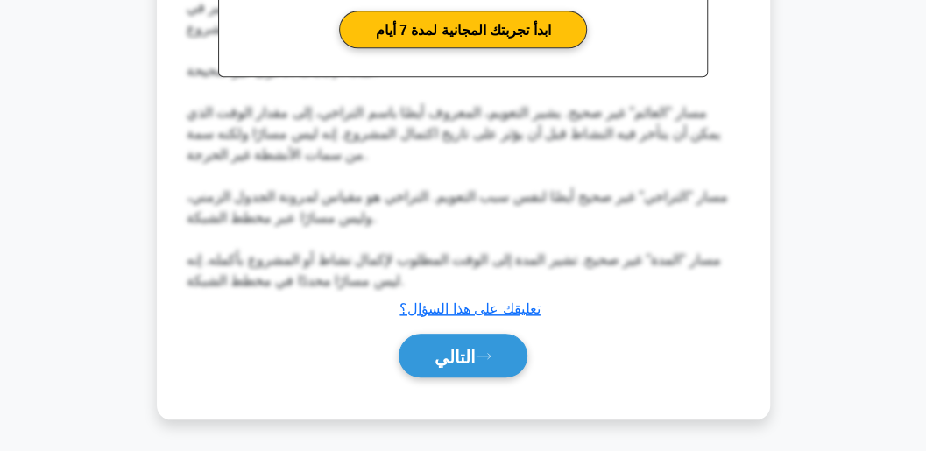
scroll to position [611, 0]
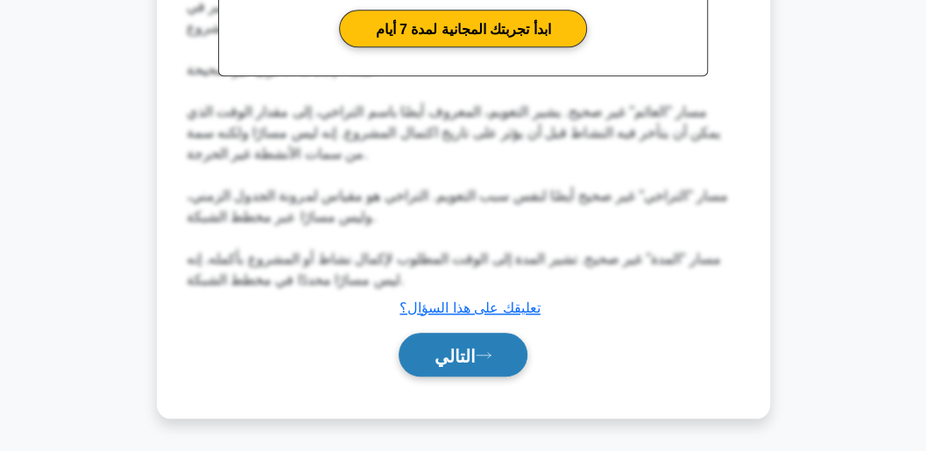
click at [509, 350] on button "التالي" at bounding box center [463, 355] width 129 height 45
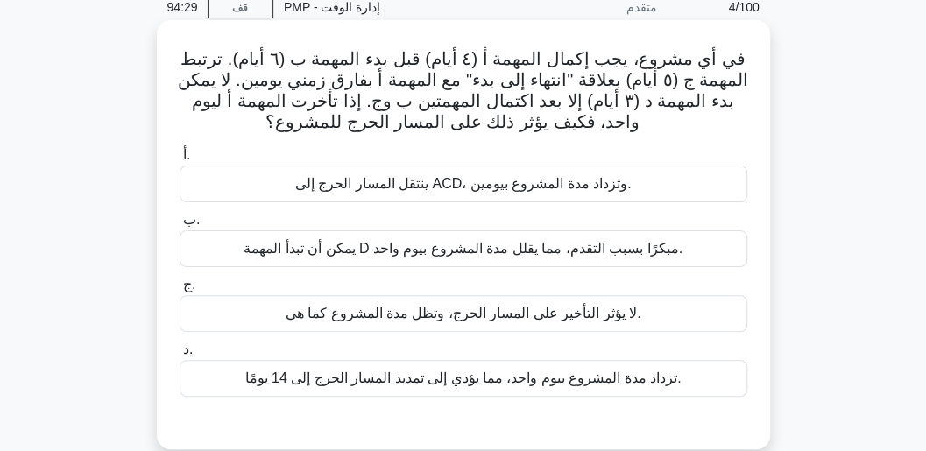
scroll to position [58, 0]
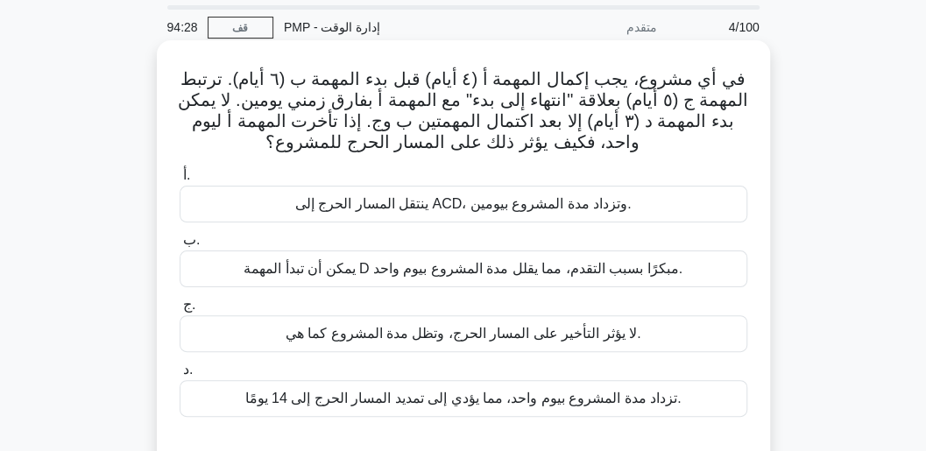
click at [501, 201] on font "ينتقل المسار الحرج إلى ACD، وتزداد مدة المشروع بيومين." at bounding box center [463, 203] width 336 height 15
click at [180, 181] on input "أ. ينتقل المسار الحرج إلى ACD، وتزداد مدة المشروع بيومين." at bounding box center [180, 175] width 0 height 11
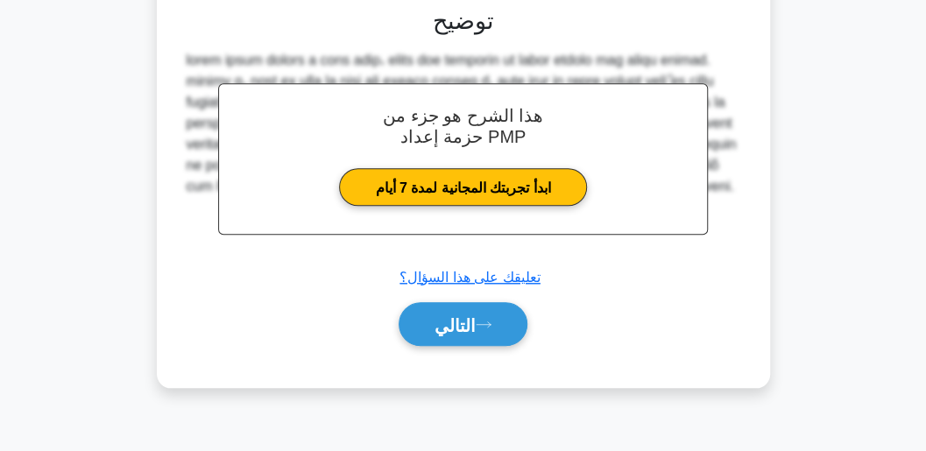
scroll to position [495, 0]
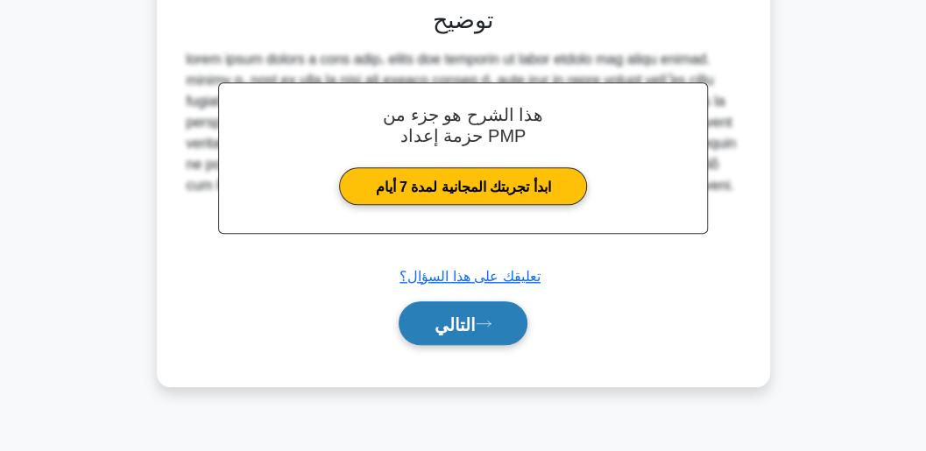
drag, startPoint x: 446, startPoint y: 338, endPoint x: 452, endPoint y: 317, distance: 21.9
click at [448, 335] on button "التالي" at bounding box center [463, 323] width 129 height 45
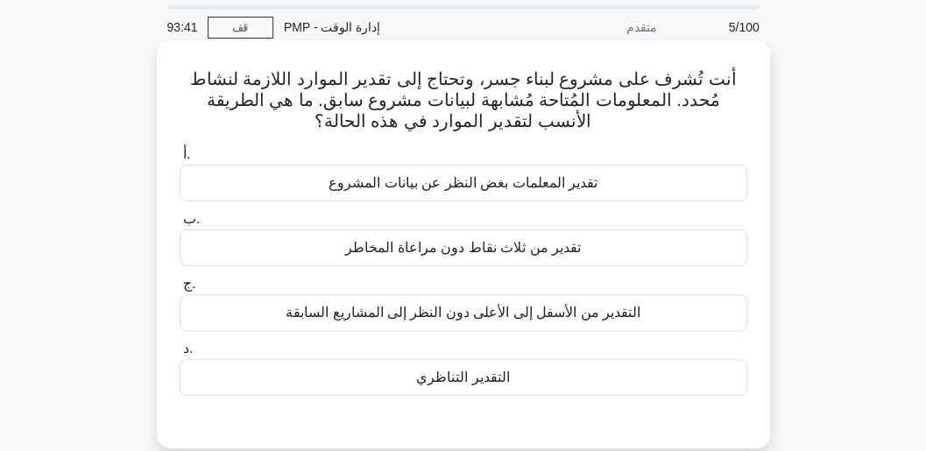
scroll to position [117, 0]
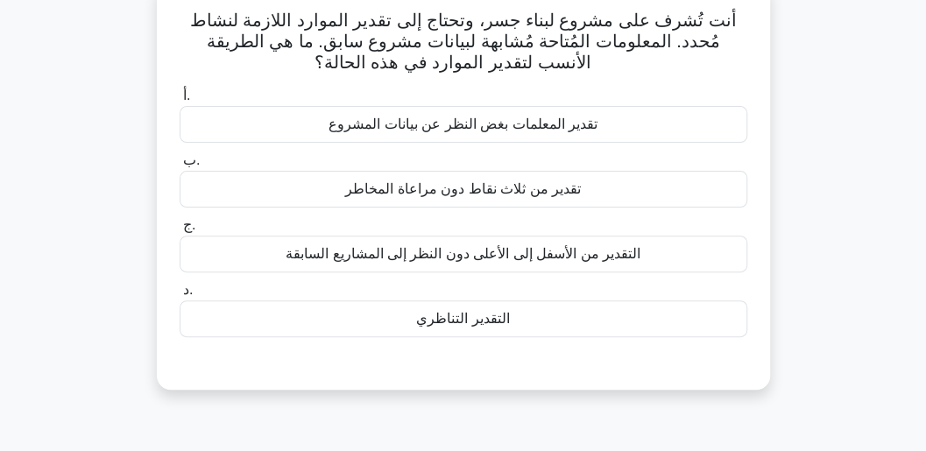
click at [477, 129] on font "تقدير المعلمات بغض النظر عن بيانات المشروع" at bounding box center [462, 124] width 269 height 15
click at [180, 102] on input "أ. تقدير المعلمات بغض النظر عن بيانات المشروع" at bounding box center [180, 95] width 0 height 11
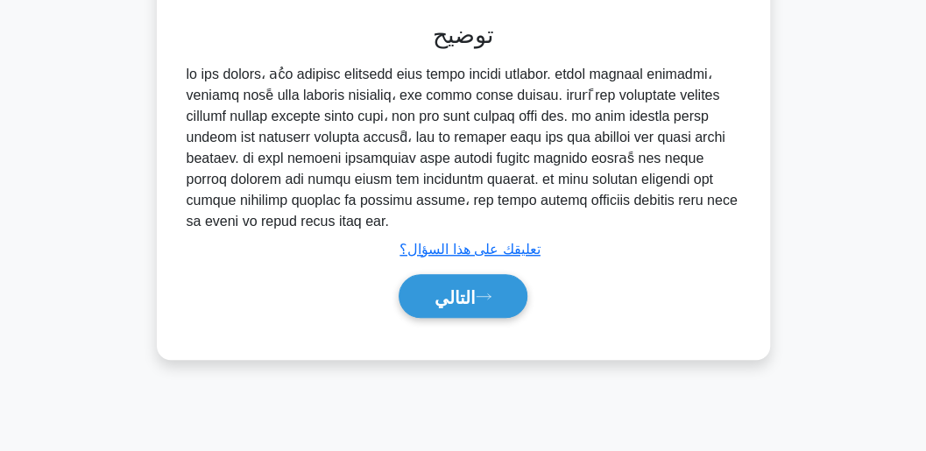
scroll to position [467, 0]
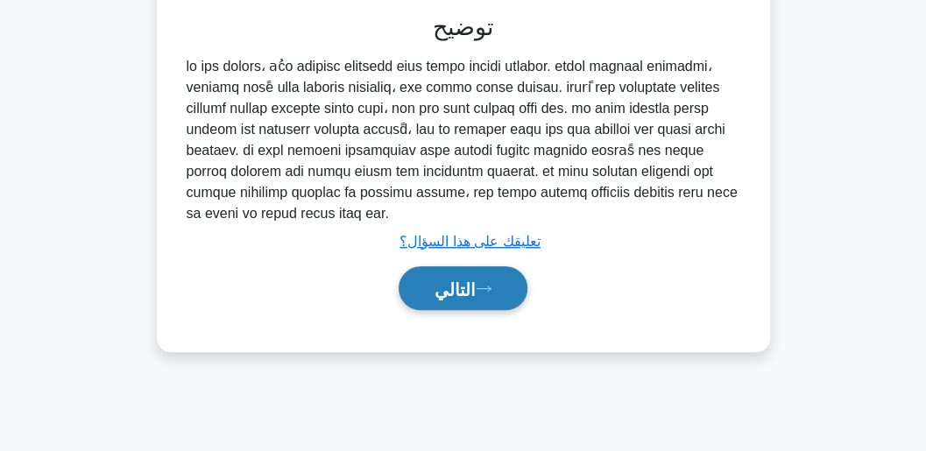
click at [458, 279] on font "التالي" at bounding box center [454, 288] width 41 height 19
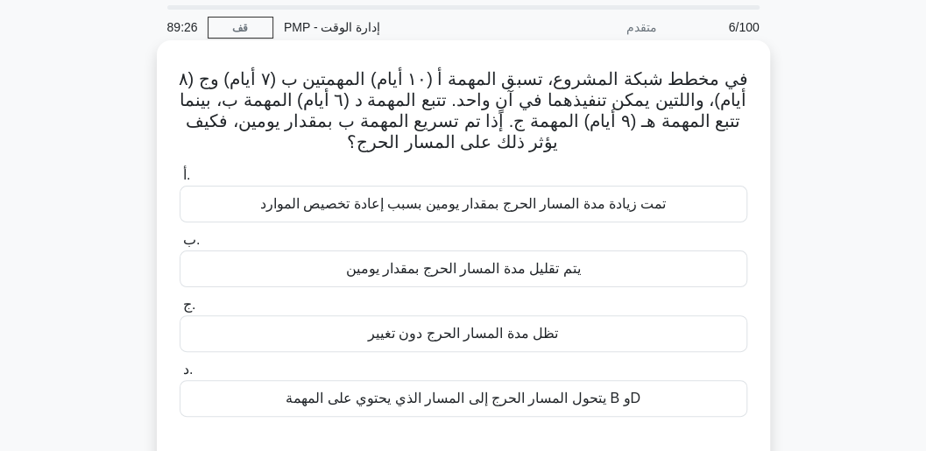
scroll to position [117, 0]
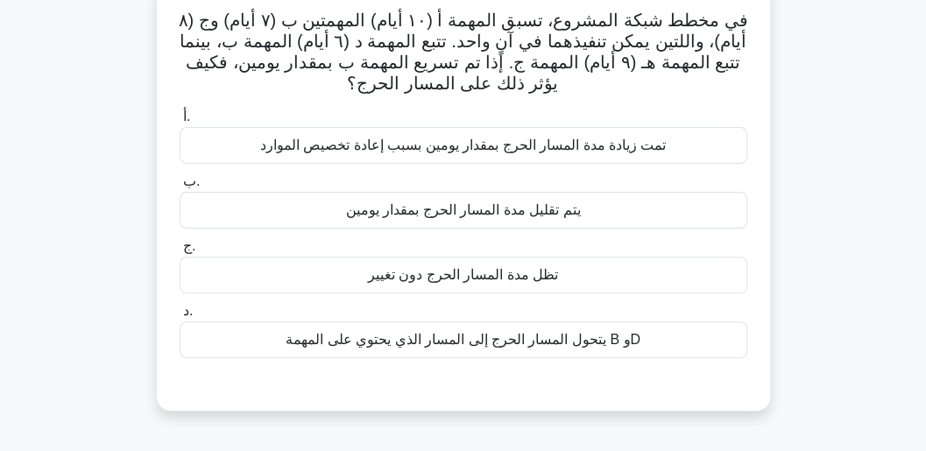
click at [554, 340] on font "يتحول المسار الحرج إلى المسار الذي يحتوي على المهمة B وD" at bounding box center [463, 339] width 355 height 15
click at [180, 317] on input "د. يتحول المسار الحرج إلى المسار الذي يحتوي على المهمة B وD" at bounding box center [180, 311] width 0 height 11
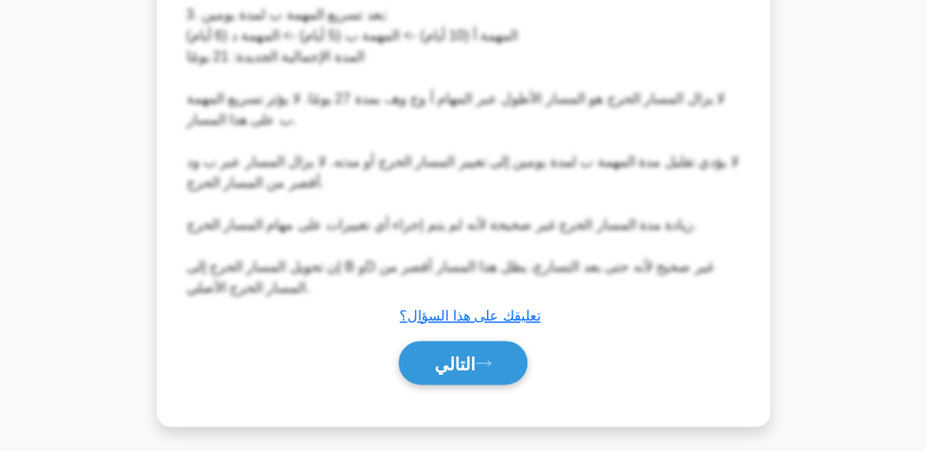
scroll to position [758, 0]
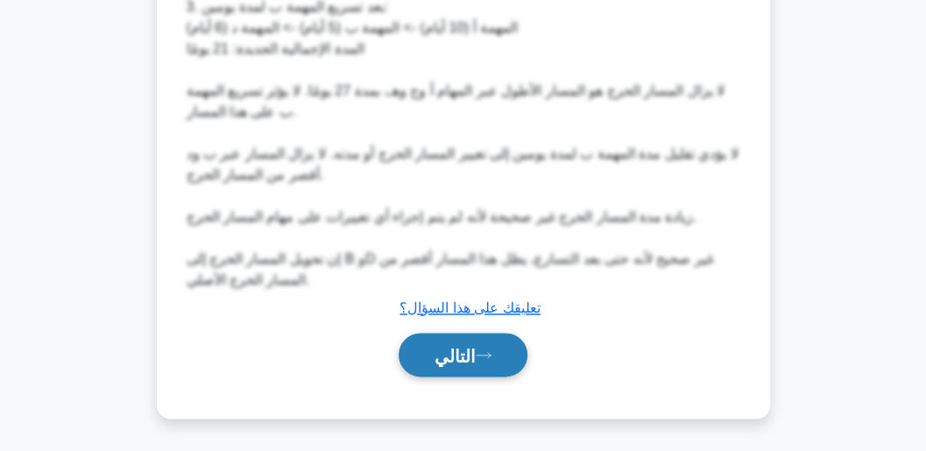
click at [476, 358] on font "التالي" at bounding box center [454, 355] width 41 height 19
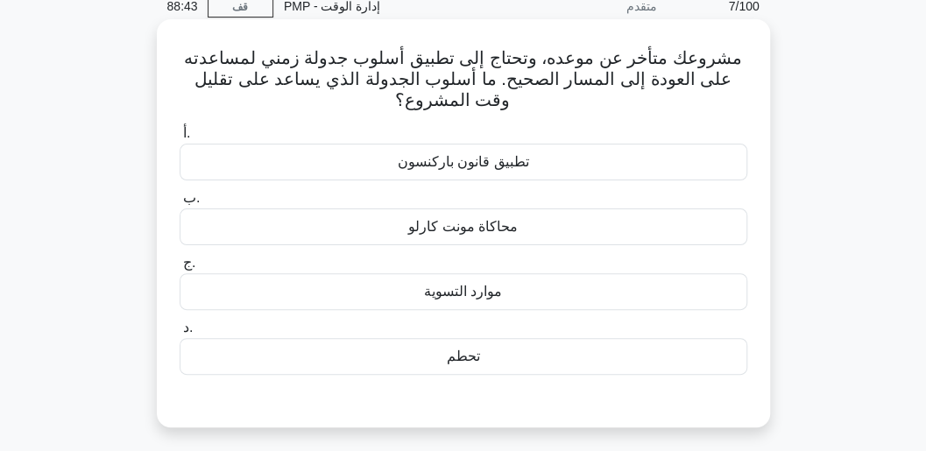
scroll to position [58, 0]
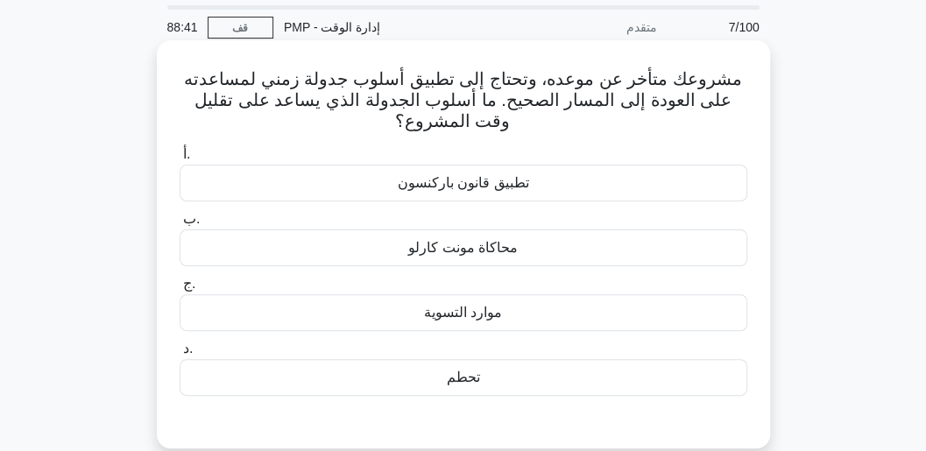
click at [491, 193] on div "تطبيق قانون باركنسون" at bounding box center [464, 183] width 568 height 37
click at [180, 160] on input "أ. تطبيق قانون باركنسون" at bounding box center [180, 154] width 0 height 11
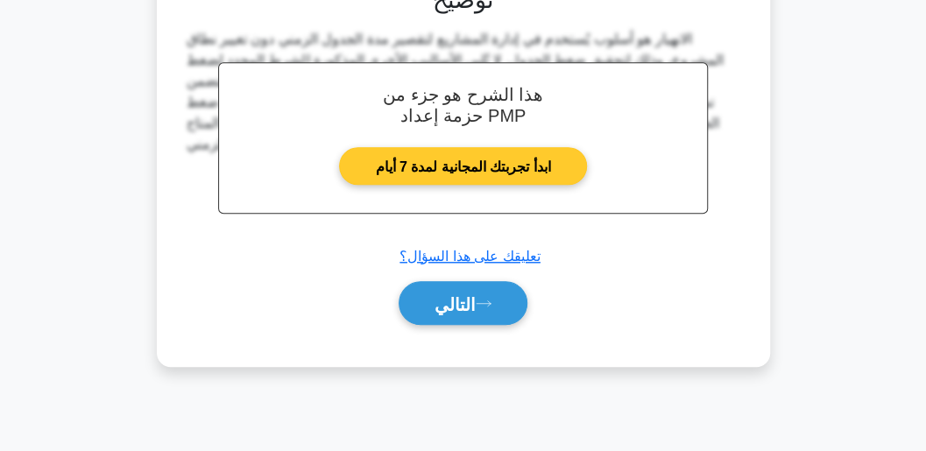
scroll to position [495, 0]
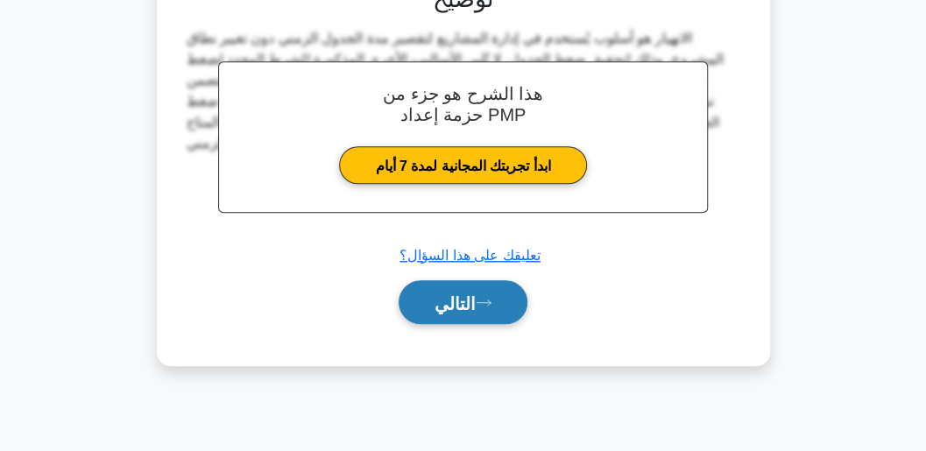
click at [519, 298] on button "التالي" at bounding box center [463, 302] width 129 height 45
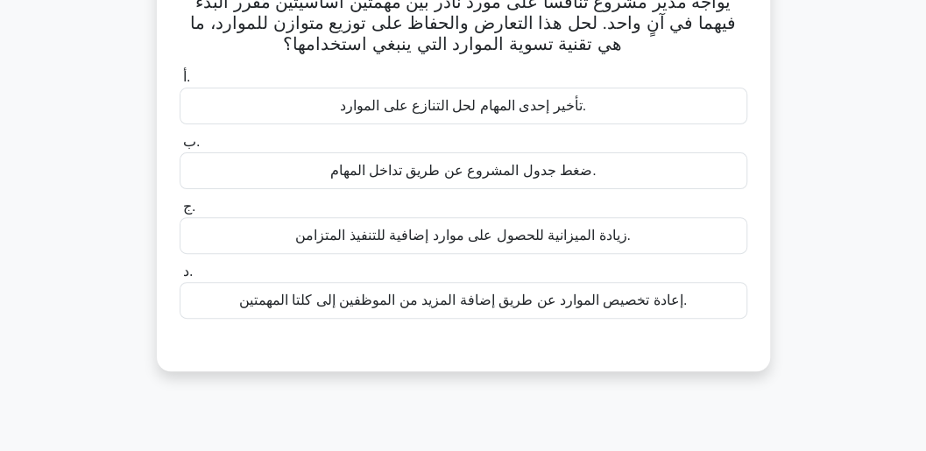
scroll to position [117, 0]
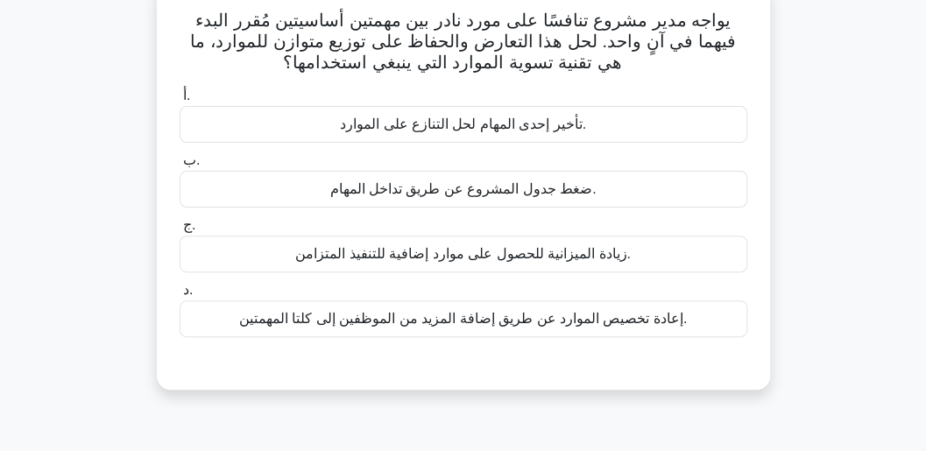
click at [475, 196] on font "ضغط جدول المشروع عن طريق تداخل المهام." at bounding box center [462, 188] width 266 height 15
click at [180, 166] on input "ب. ضغط جدول المشروع عن طريق تداخل المهام." at bounding box center [180, 160] width 0 height 11
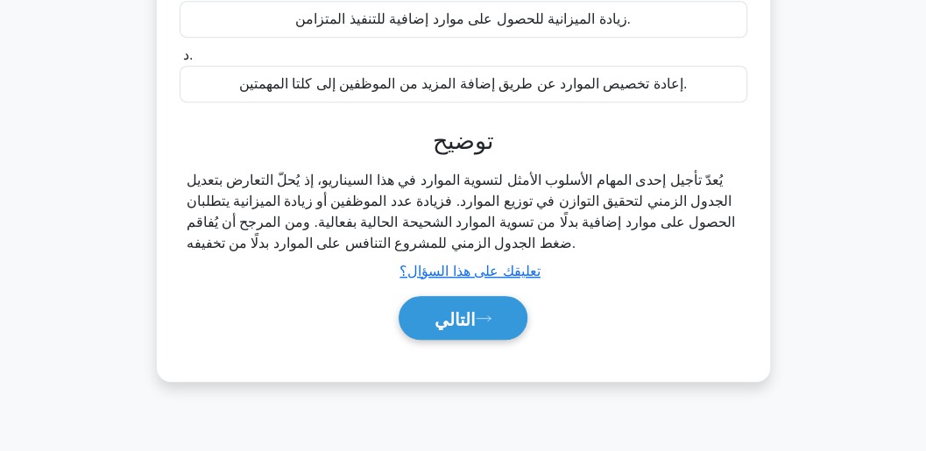
scroll to position [467, 0]
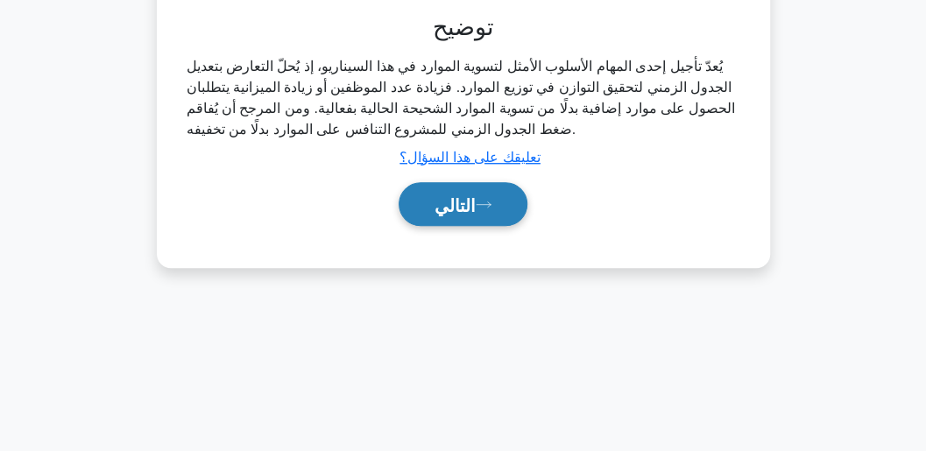
click at [476, 201] on font "التالي" at bounding box center [454, 204] width 41 height 19
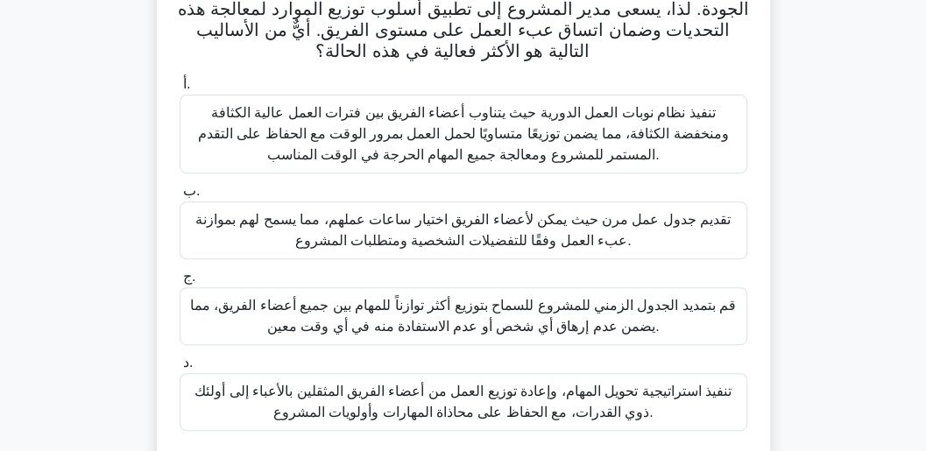
scroll to position [175, 0]
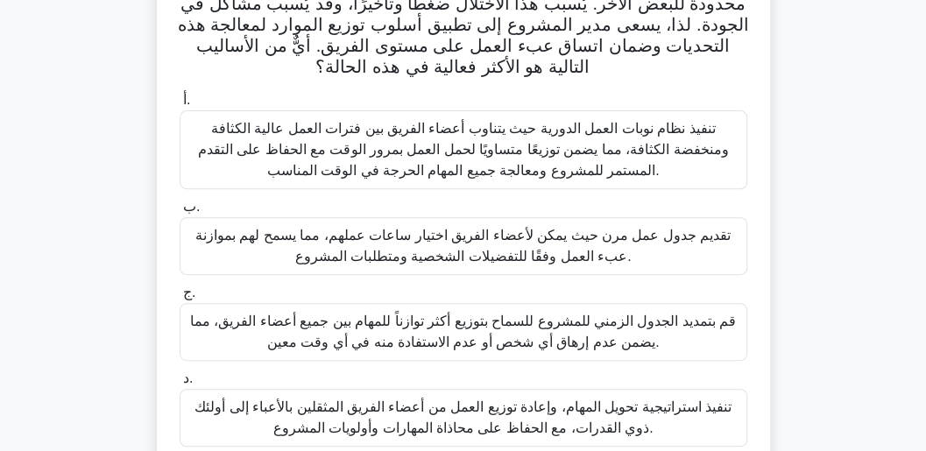
click at [643, 157] on font "تنفيذ نظام نوبات العمل الدورية حيث يتناوب أعضاء الفريق بين فترات العمل عالية ال…" at bounding box center [463, 149] width 531 height 57
click at [180, 106] on input "أ. تنفيذ نظام نوبات العمل الدورية حيث يتناوب أعضاء الفريق بين فترات العمل عالية…" at bounding box center [180, 100] width 0 height 11
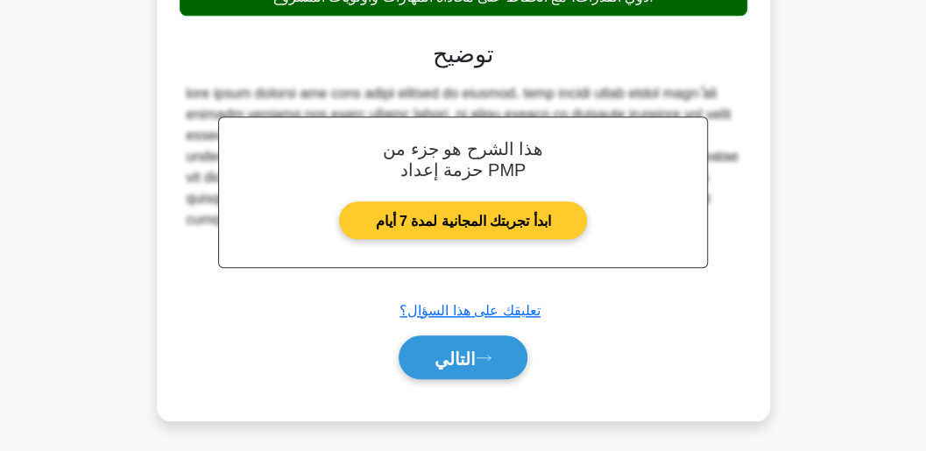
scroll to position [611, 0]
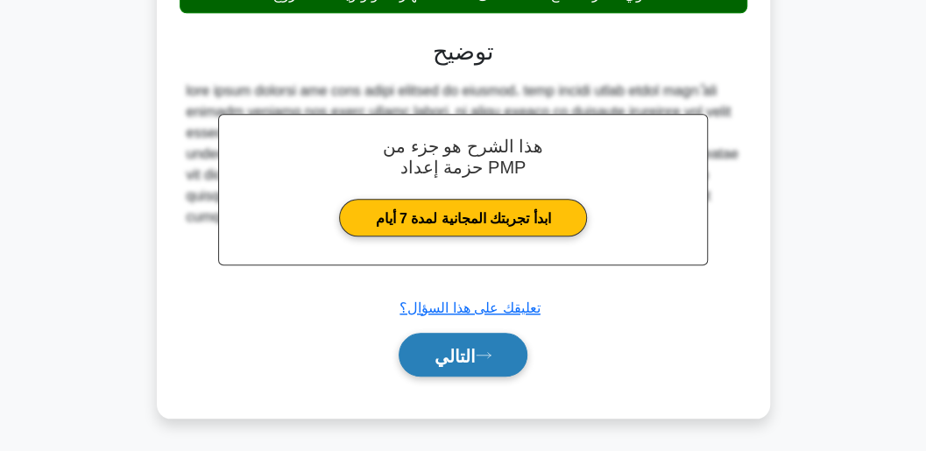
click at [484, 361] on button "التالي" at bounding box center [463, 355] width 129 height 45
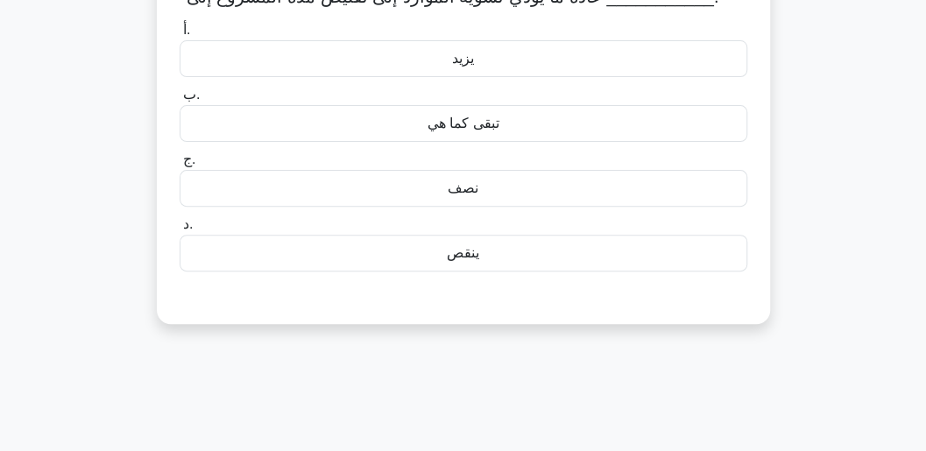
scroll to position [0, 0]
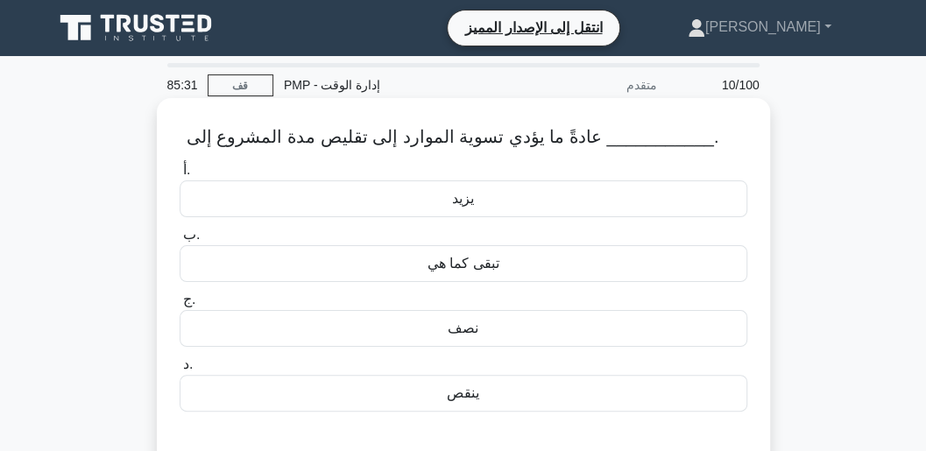
click at [430, 271] on font "تبقى كما هي" at bounding box center [463, 263] width 72 height 15
click at [180, 241] on input "ب. تبقى كما هي" at bounding box center [180, 235] width 0 height 11
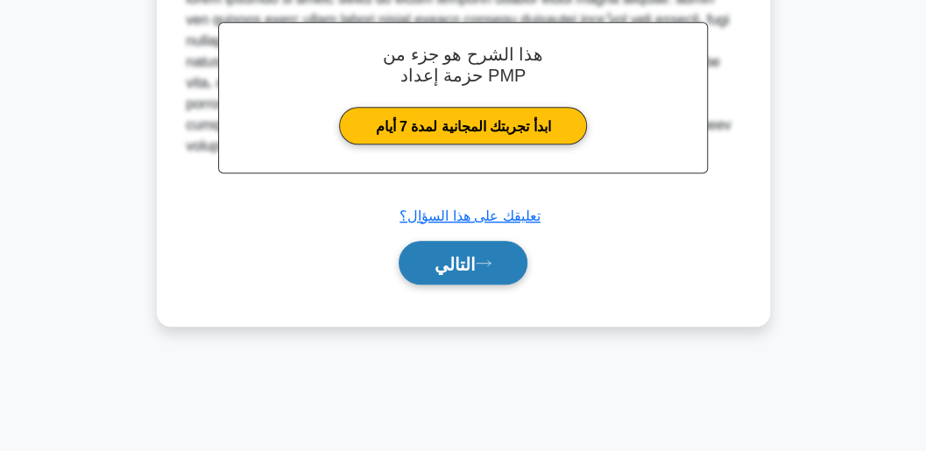
scroll to position [495, 0]
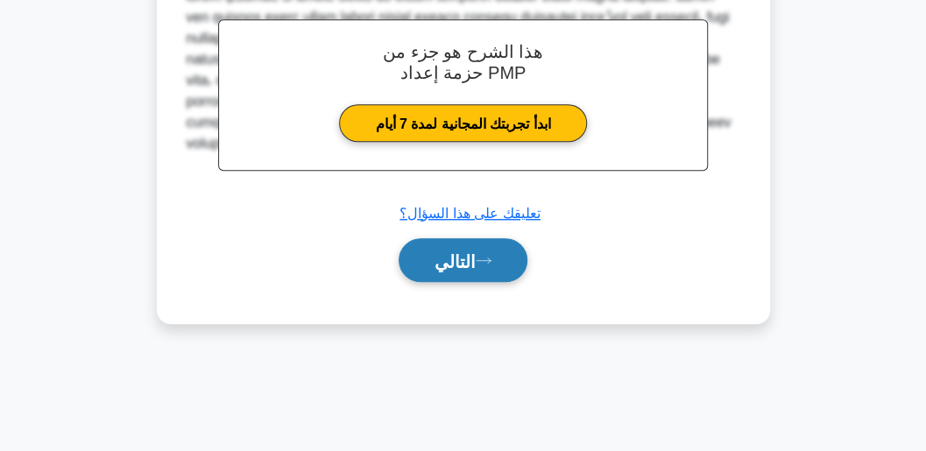
click at [465, 265] on font "التالي" at bounding box center [454, 260] width 41 height 19
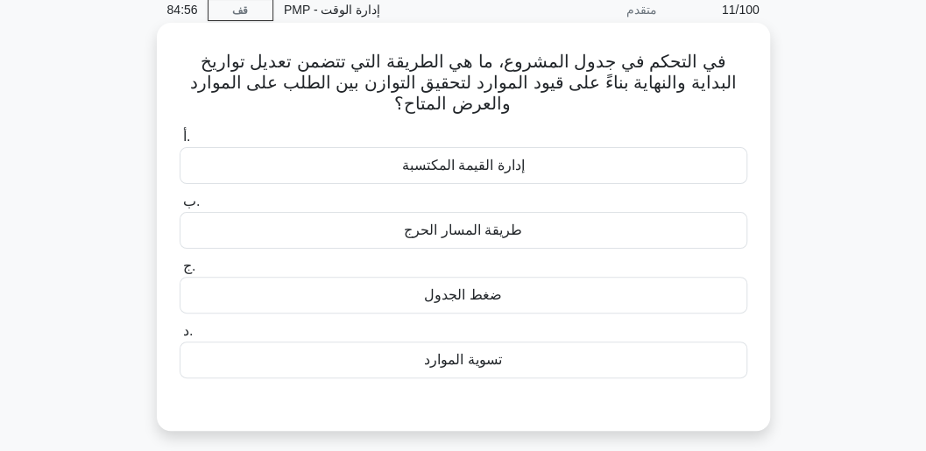
scroll to position [58, 0]
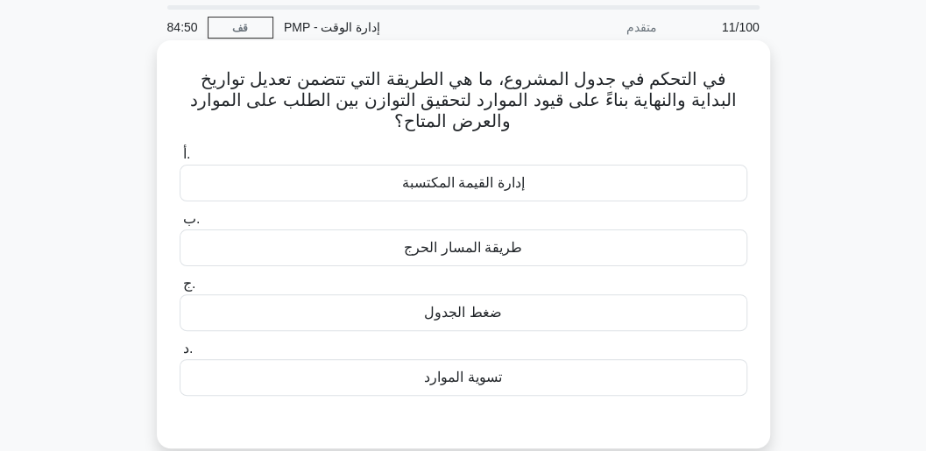
click at [481, 178] on font "إدارة القيمة المكتسبة" at bounding box center [463, 182] width 123 height 15
click at [180, 160] on input "أ. إدارة القيمة المكتسبة" at bounding box center [180, 154] width 0 height 11
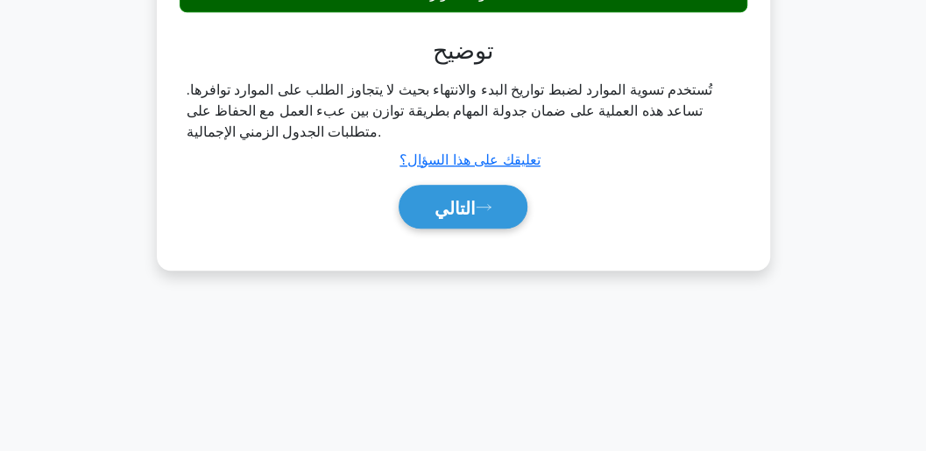
scroll to position [495, 0]
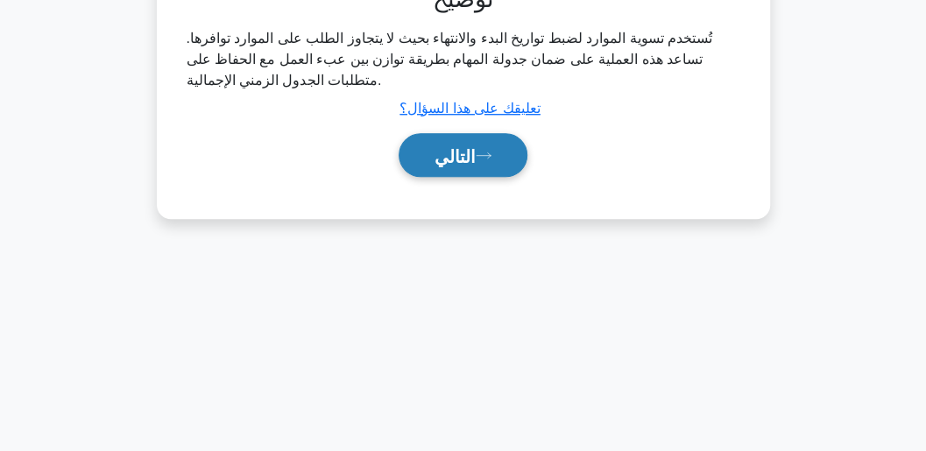
click at [476, 159] on font "التالي" at bounding box center [454, 155] width 41 height 19
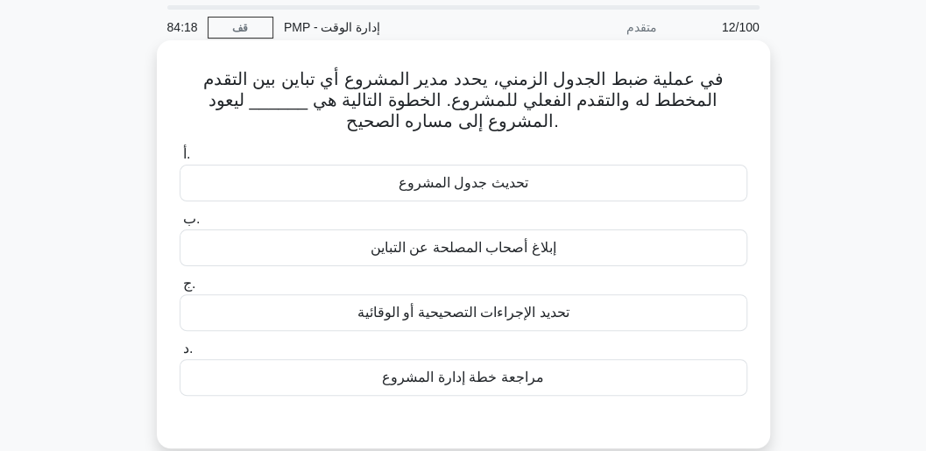
scroll to position [117, 0]
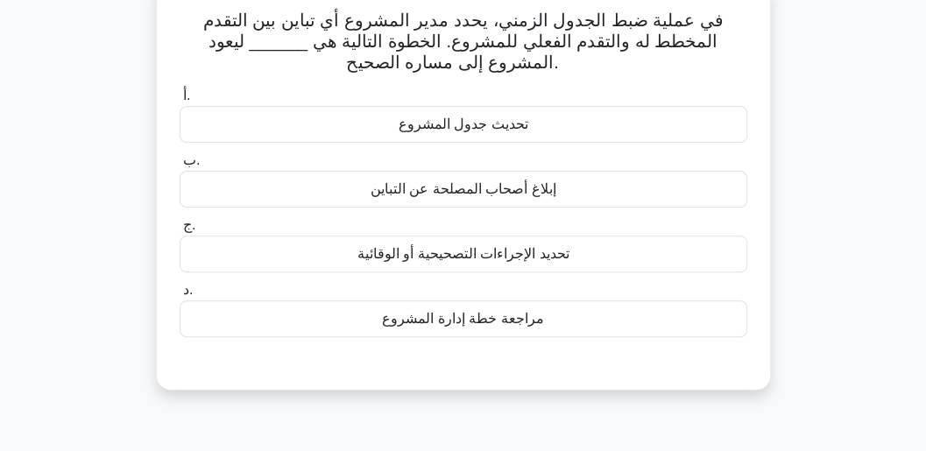
click at [518, 318] on font "مراجعة خطة إدارة المشروع" at bounding box center [462, 318] width 161 height 15
click at [553, 318] on div "مراجعة خطة إدارة المشروع" at bounding box center [464, 318] width 568 height 37
click at [180, 296] on input "د. مراجعة خطة إدارة المشروع" at bounding box center [180, 290] width 0 height 11
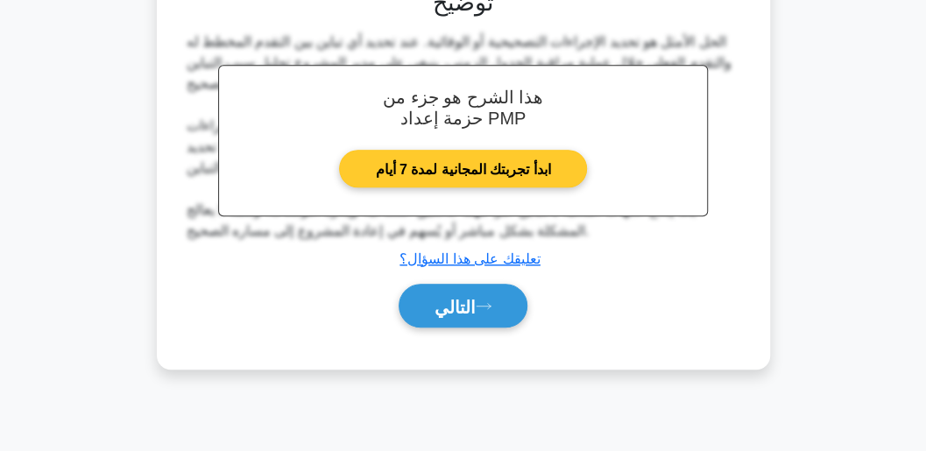
scroll to position [495, 0]
